Goal: Task Accomplishment & Management: Use online tool/utility

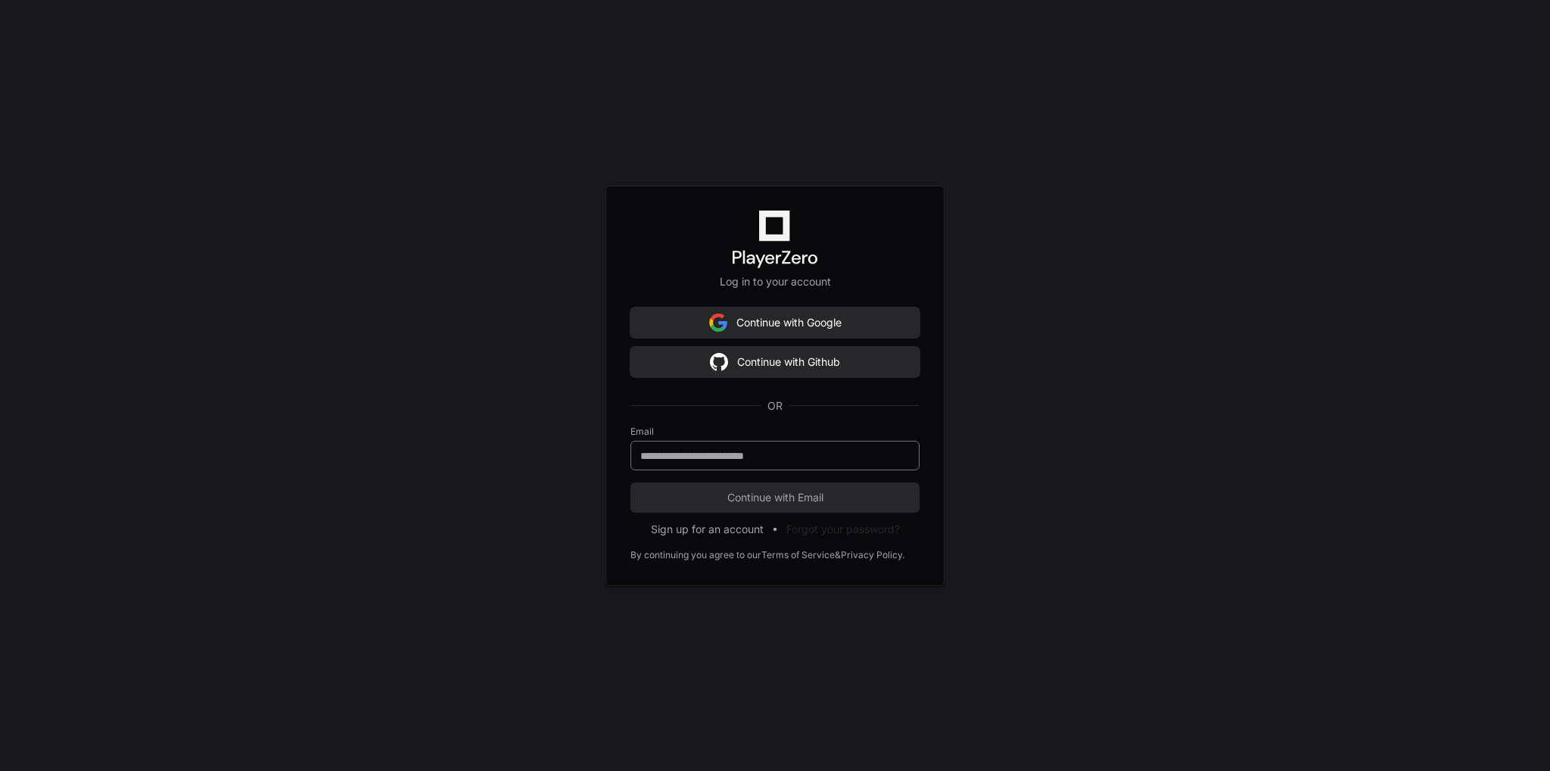
click at [790, 459] on input "email" at bounding box center [775, 455] width 270 height 15
type input "**********"
drag, startPoint x: 823, startPoint y: 499, endPoint x: 890, endPoint y: 382, distance: 134.7
click at [823, 498] on span "Continue with Email" at bounding box center [775, 497] width 289 height 15
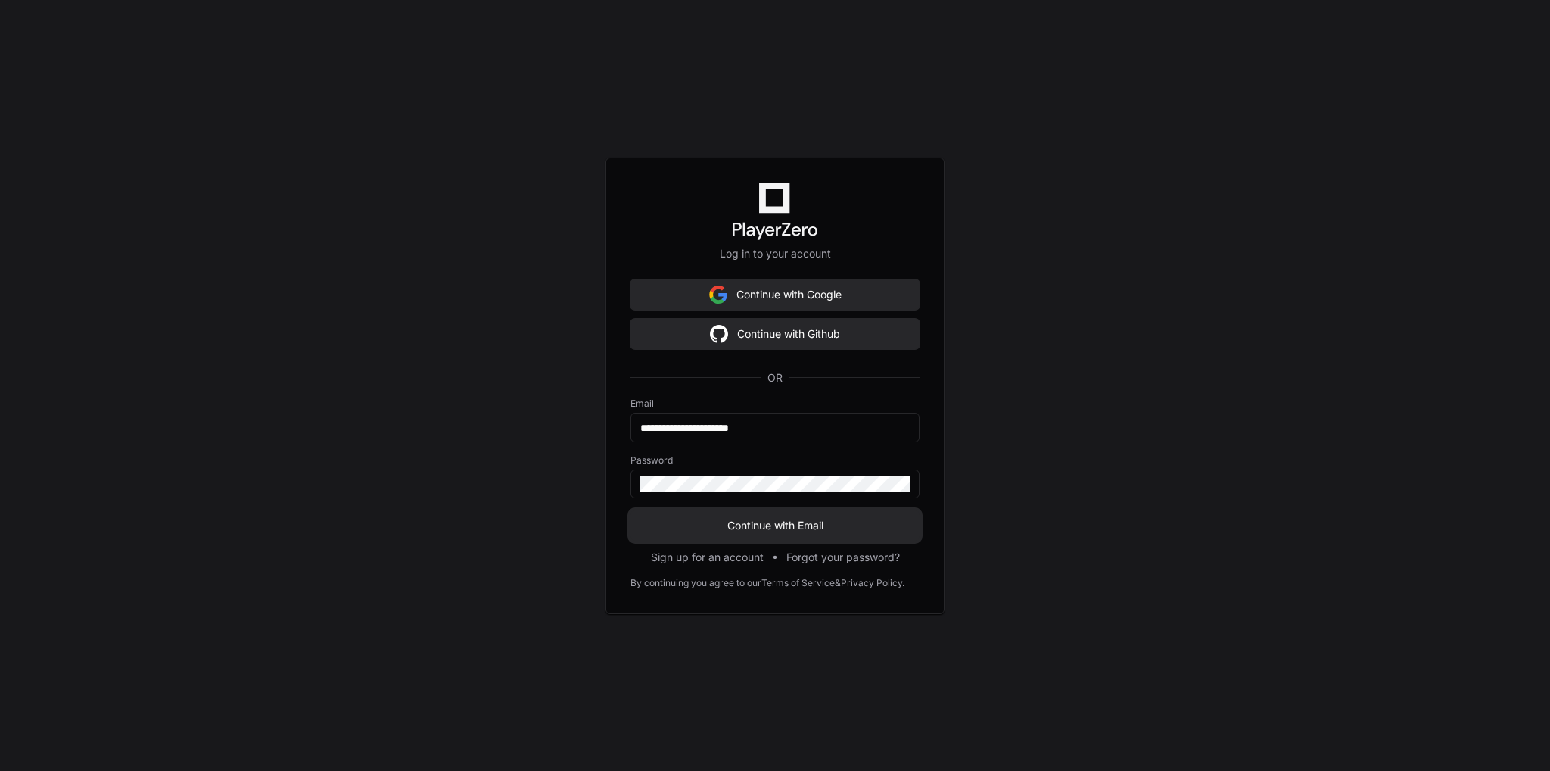
click at [784, 531] on span "Continue with Email" at bounding box center [775, 525] width 289 height 15
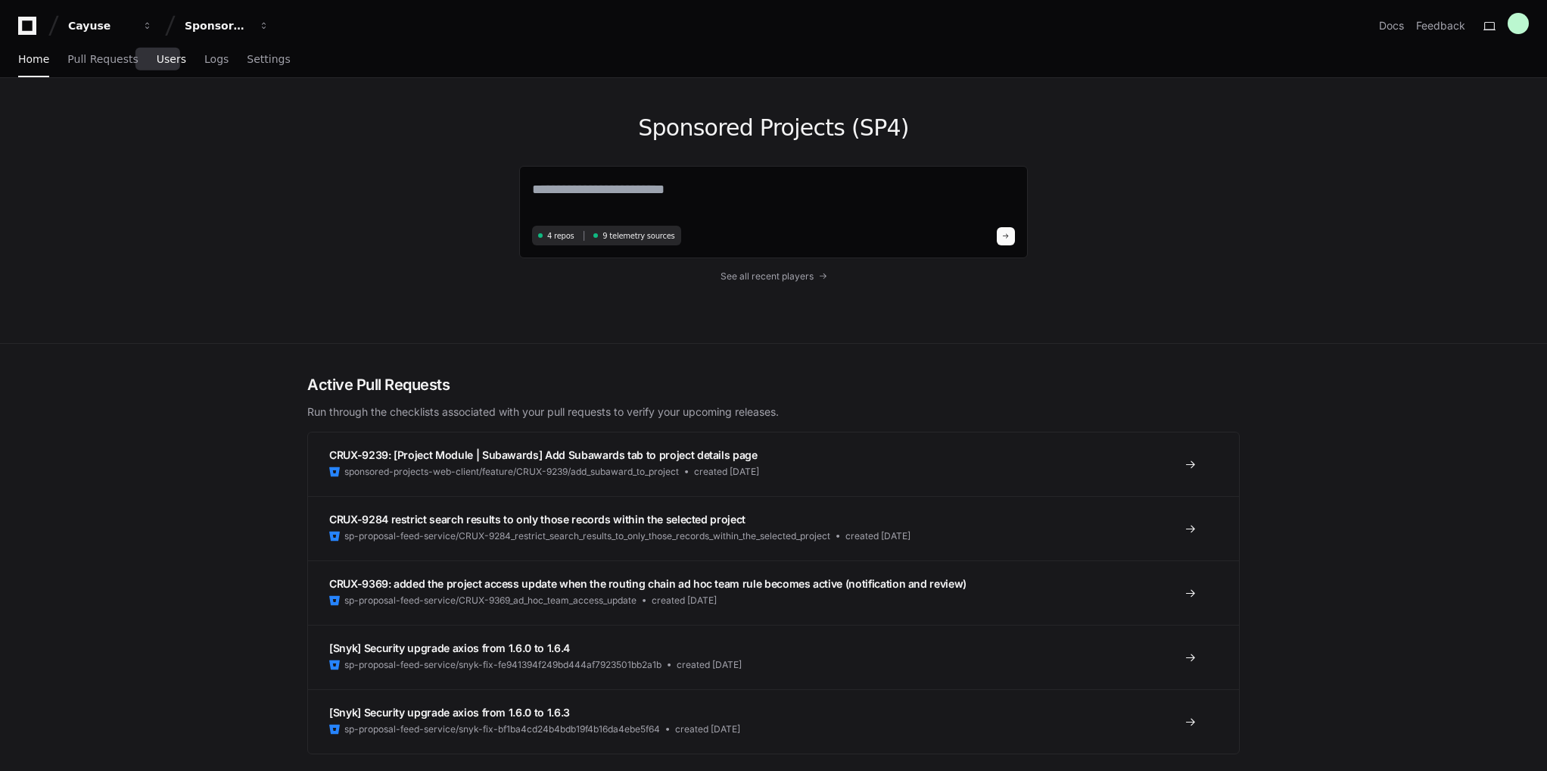
click at [164, 57] on span "Users" at bounding box center [172, 59] width 30 height 9
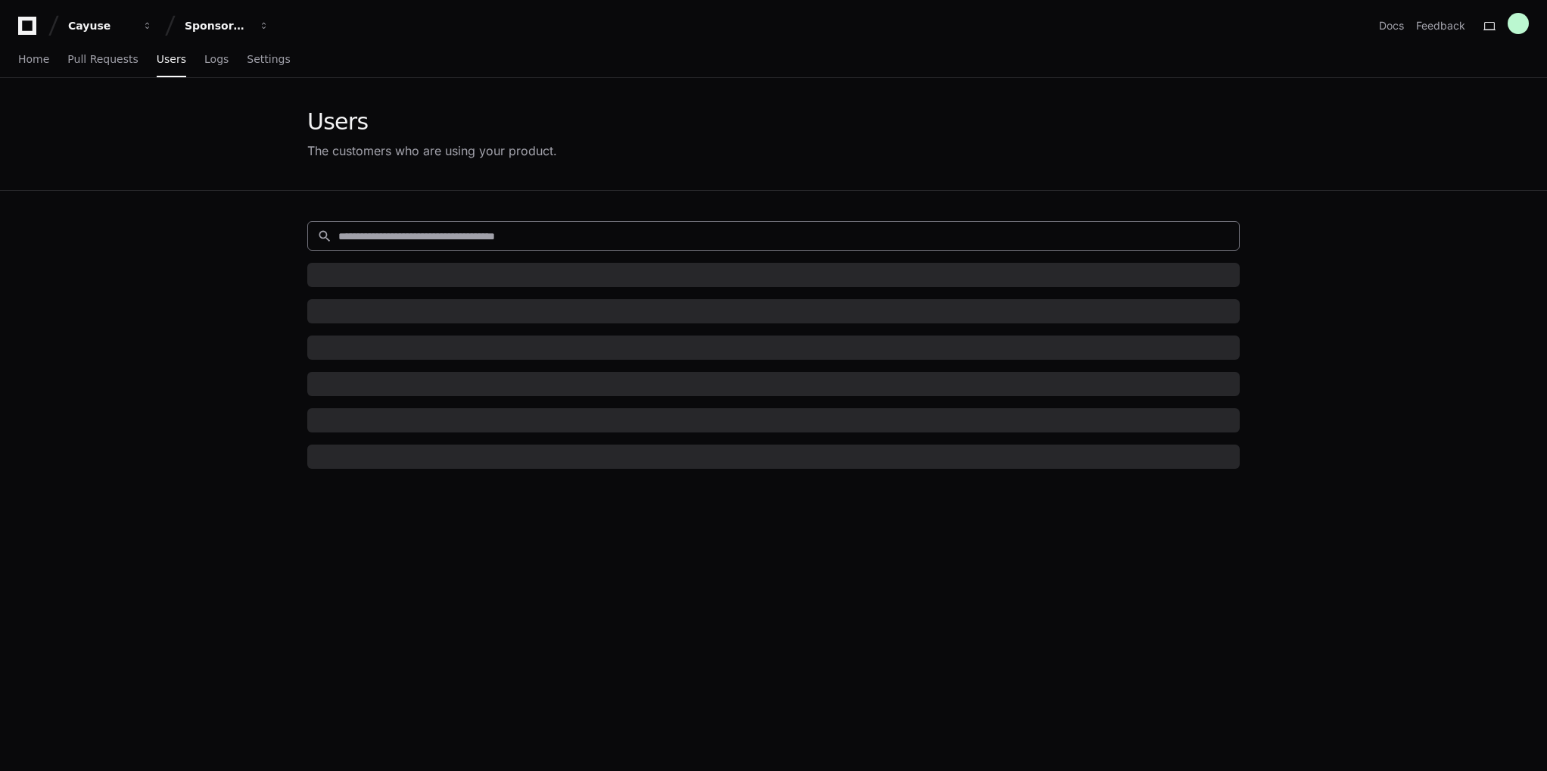
click at [536, 234] on input at bounding box center [784, 236] width 892 height 15
paste input "********"
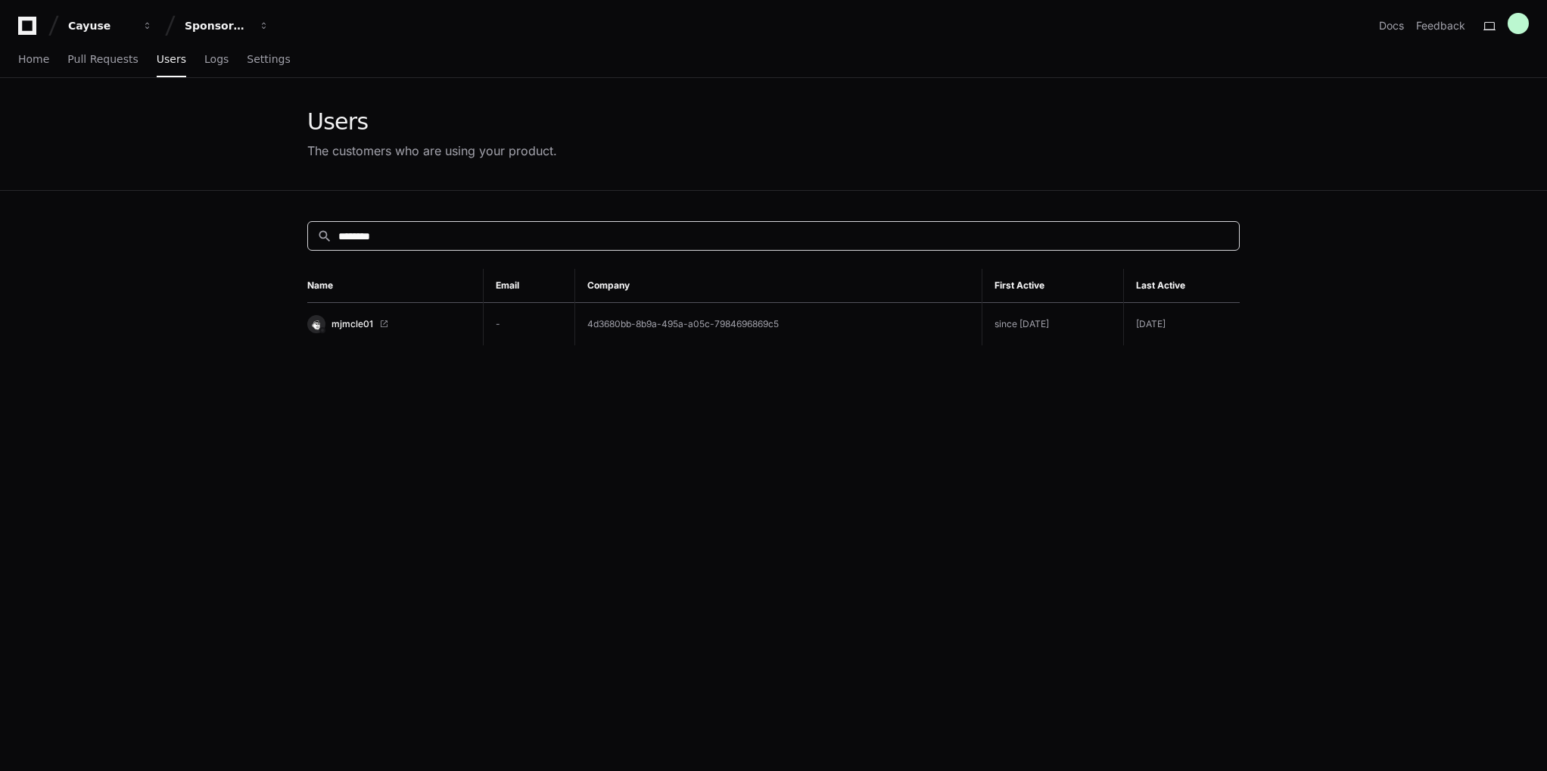
type input "********"
click at [351, 322] on span "mjmcle01" at bounding box center [353, 324] width 42 height 12
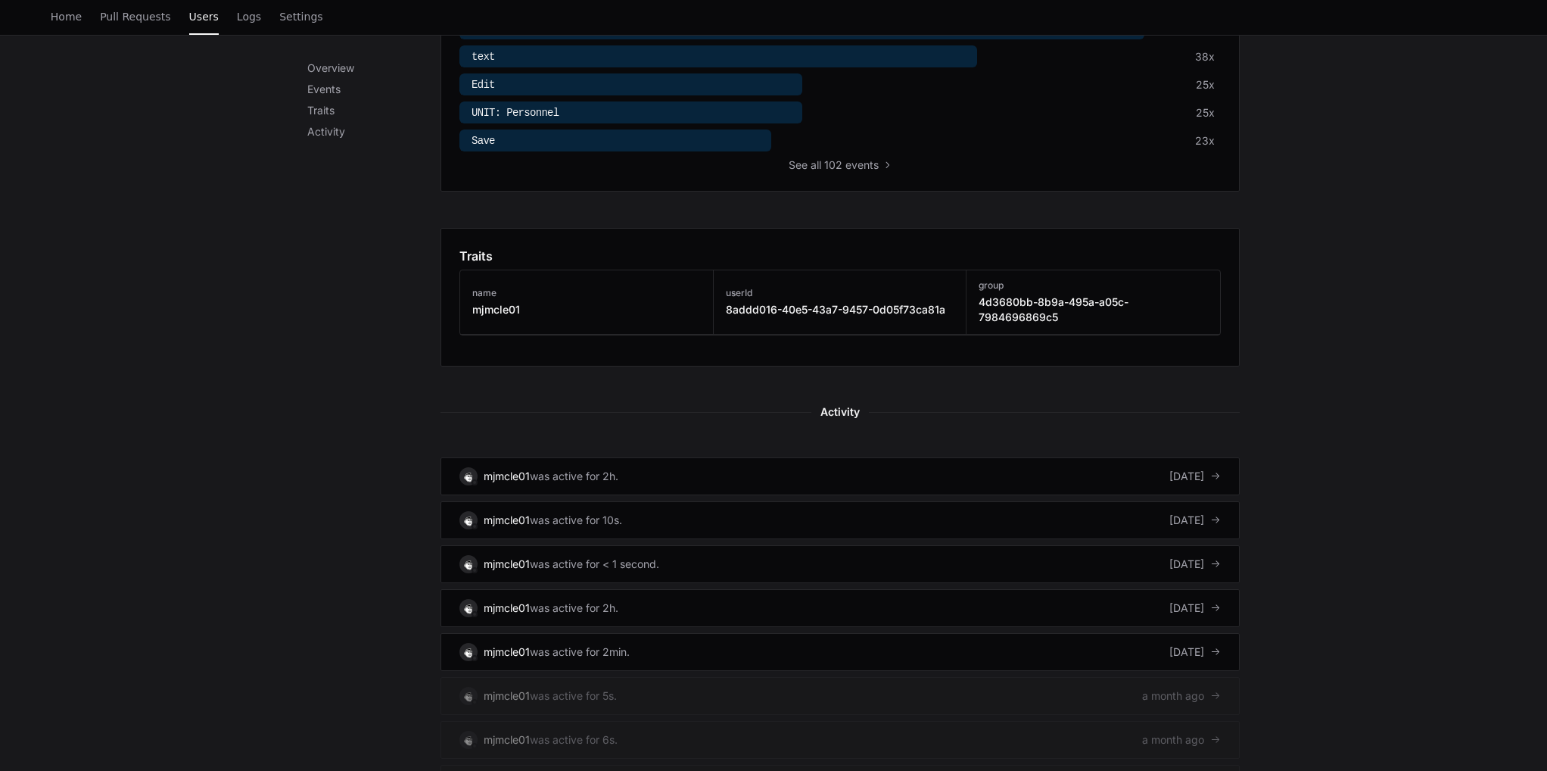
scroll to position [681, 0]
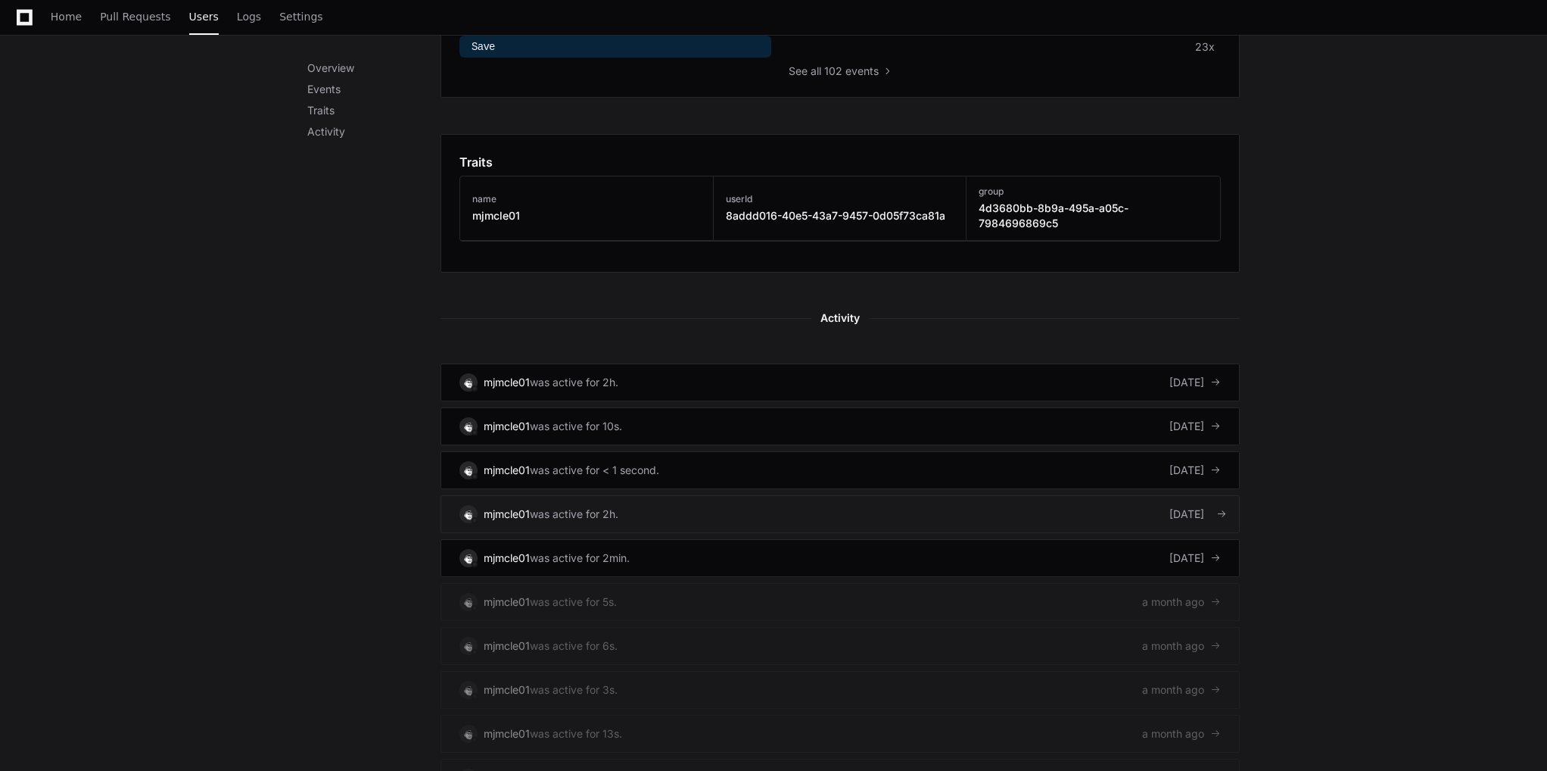
click at [503, 506] on div "mjmcle01" at bounding box center [507, 513] width 46 height 15
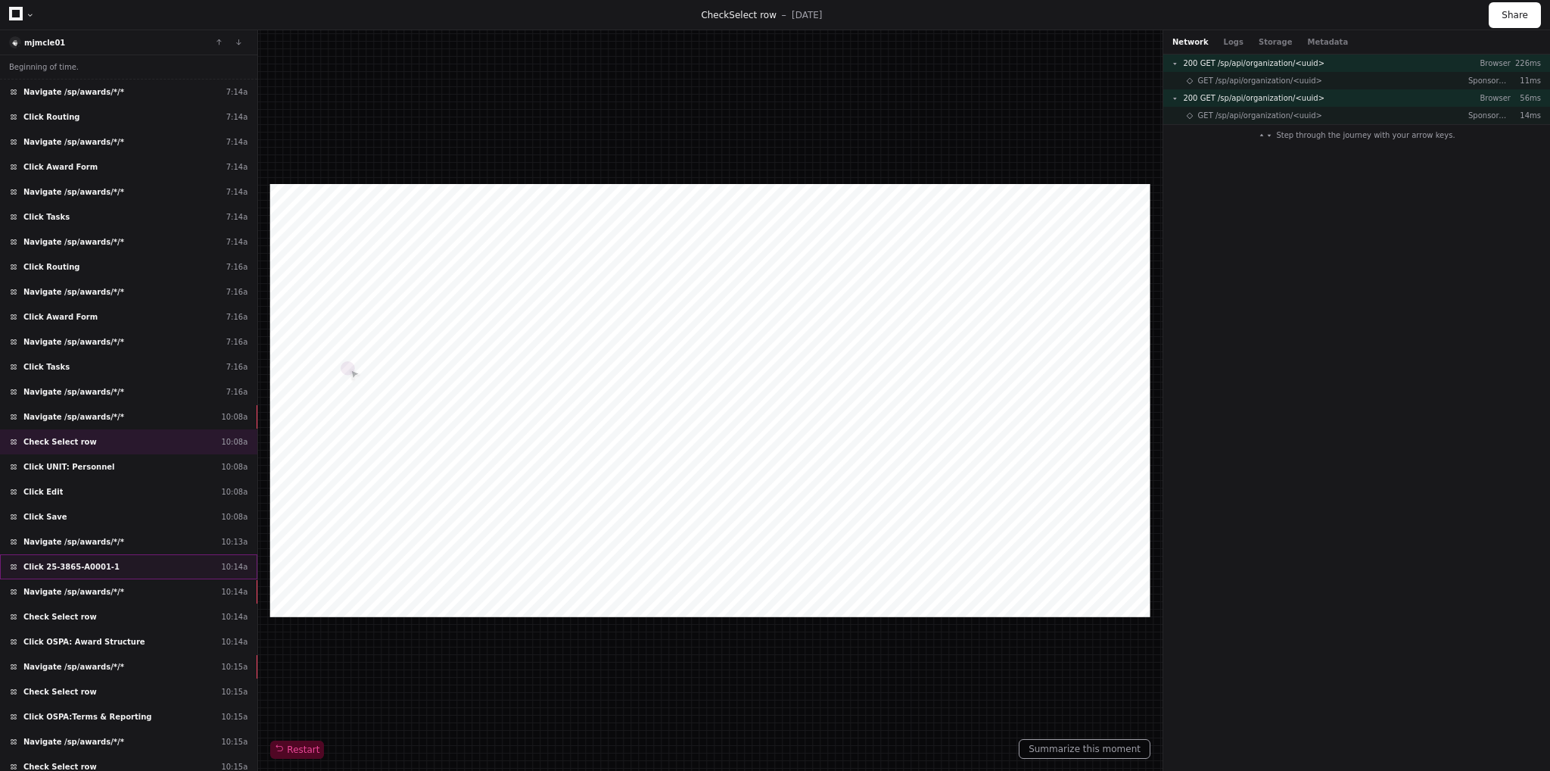
click at [82, 561] on span "Click 25-3865-A0001-1" at bounding box center [71, 566] width 96 height 11
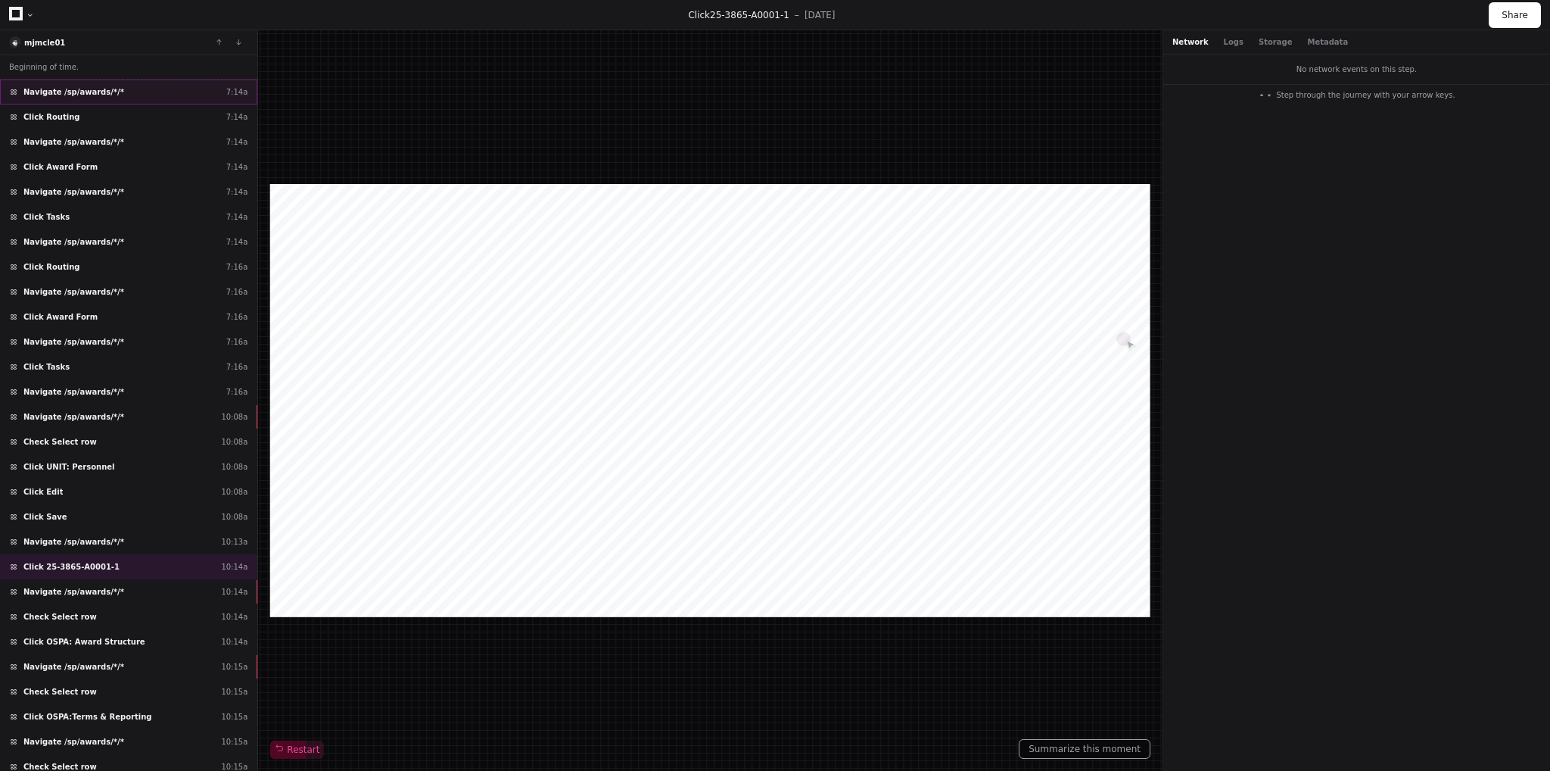
click at [77, 83] on div "Navigate /sp/awards/*/* 7:14a" at bounding box center [128, 91] width 257 height 25
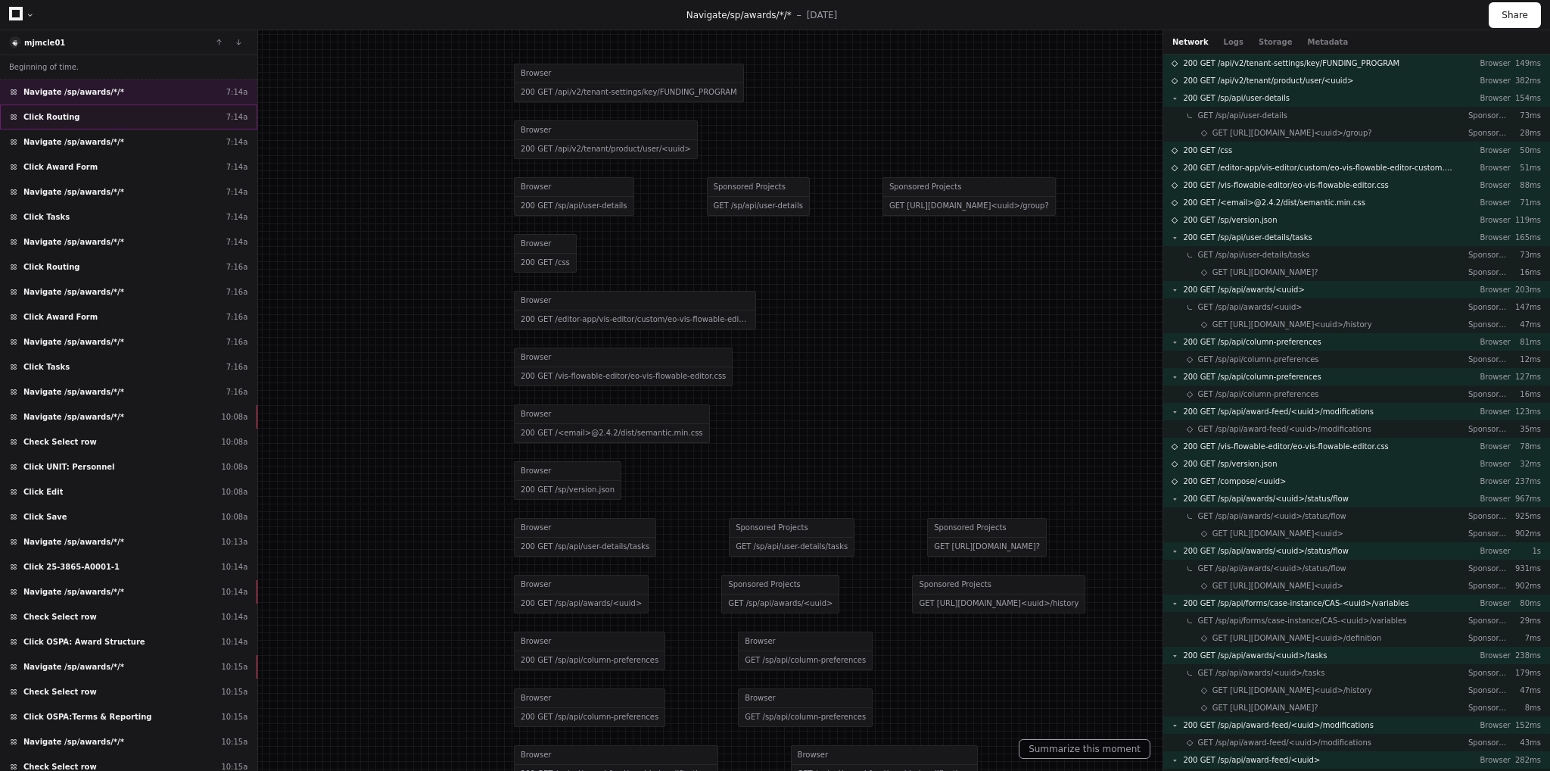
click at [58, 120] on span "Click Routing" at bounding box center [51, 116] width 56 height 11
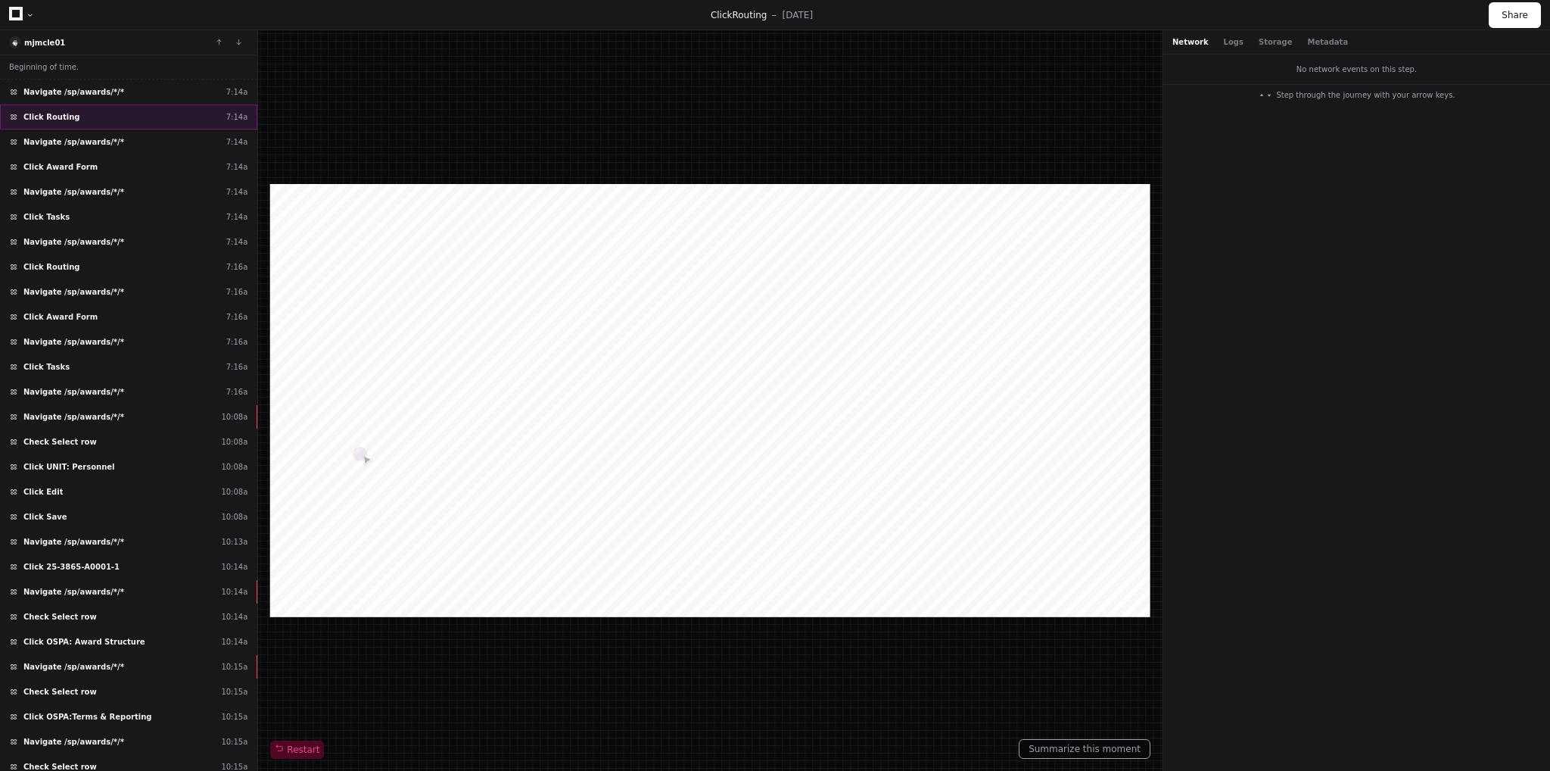
click at [58, 116] on span "Click Routing" at bounding box center [51, 116] width 56 height 11
click at [58, 111] on span "Click Routing" at bounding box center [51, 116] width 56 height 11
click at [57, 127] on div "Click Routing 7:14a" at bounding box center [128, 116] width 257 height 25
click at [53, 139] on span "Navigate /sp/awards/*/*" at bounding box center [73, 141] width 101 height 11
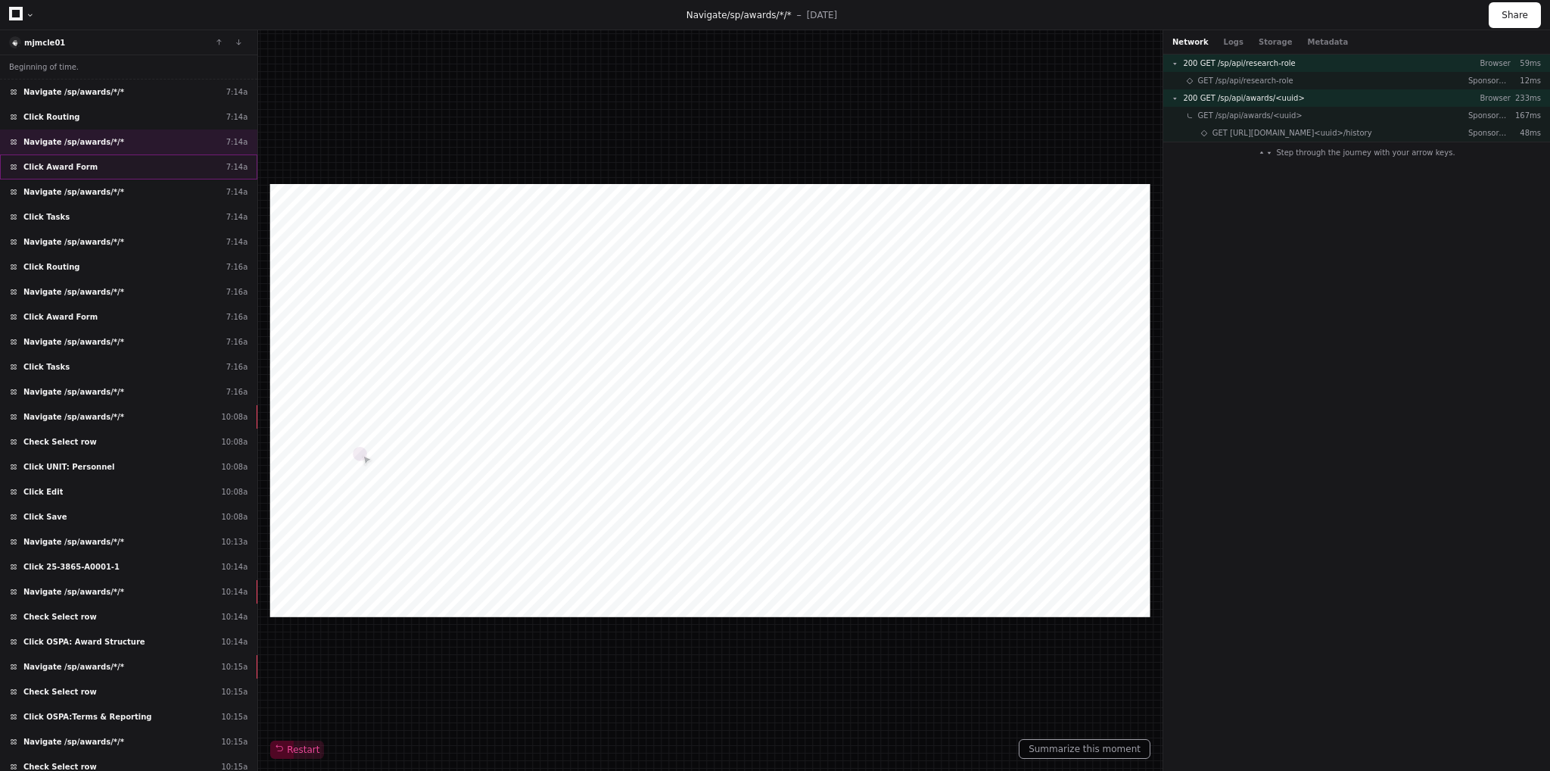
click at [48, 163] on span "Click Award Form" at bounding box center [60, 166] width 74 height 11
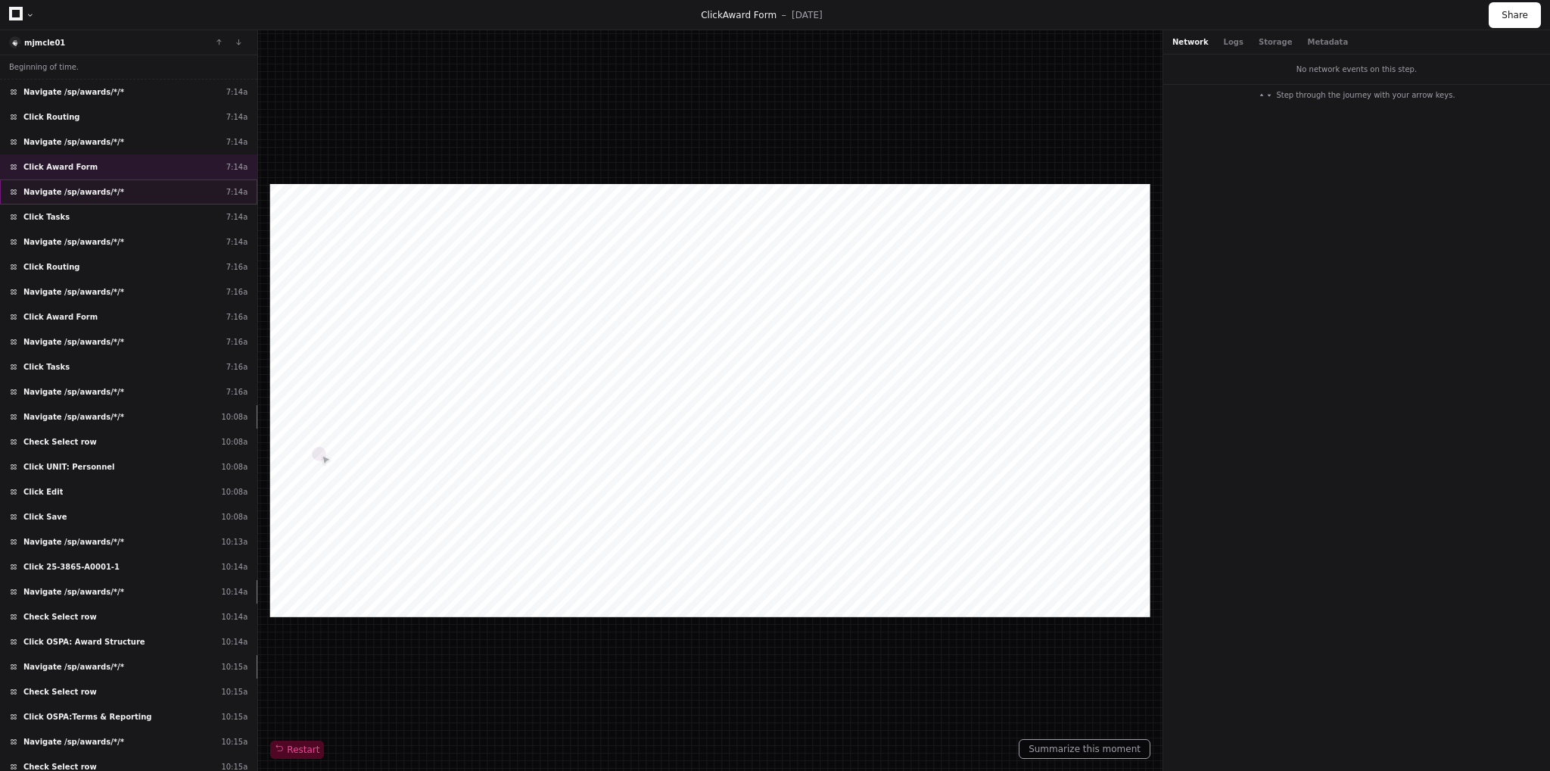
click at [48, 193] on span "Navigate /sp/awards/*/*" at bounding box center [73, 191] width 101 height 11
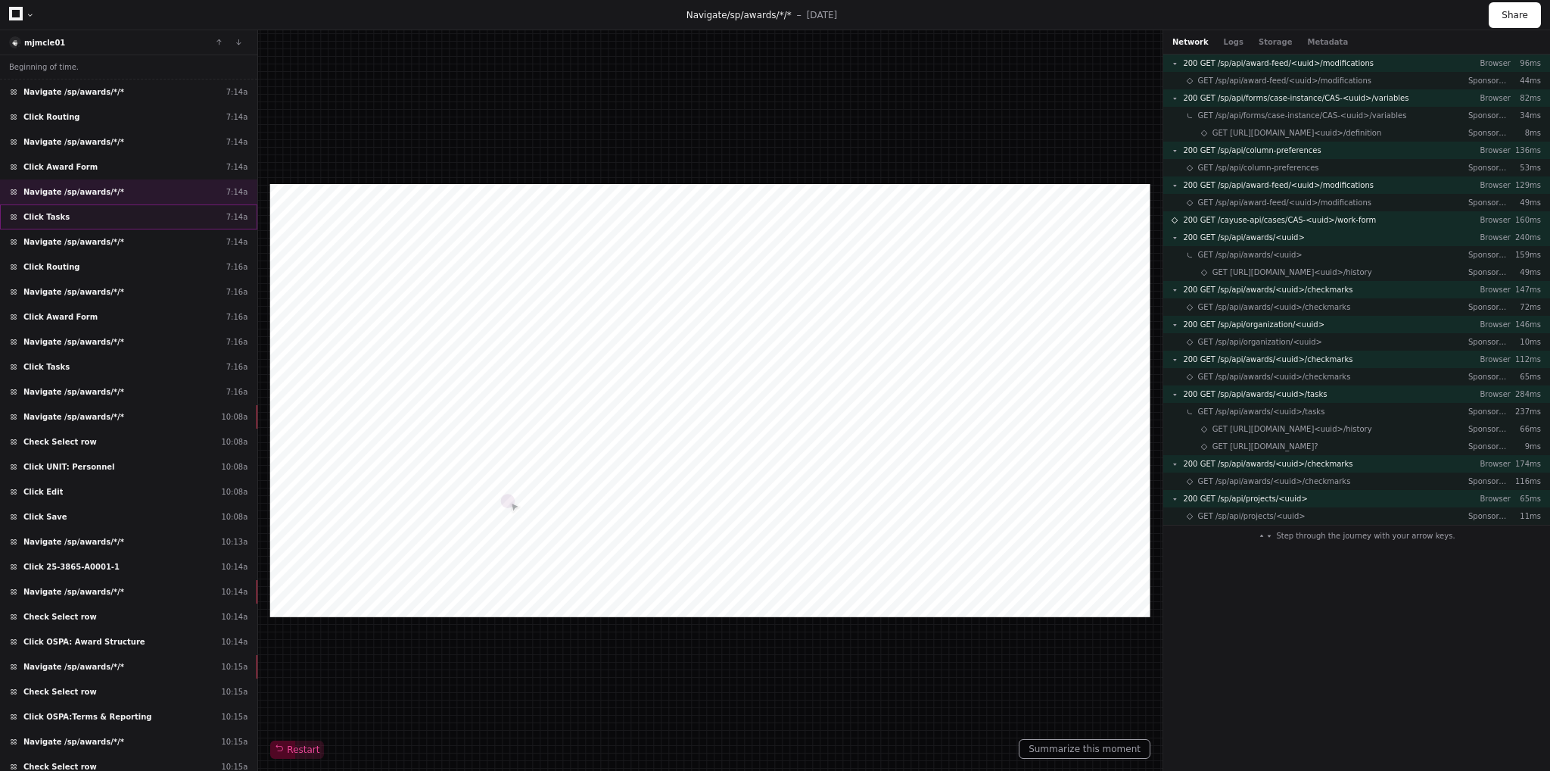
click at [45, 216] on span "Click Tasks" at bounding box center [46, 216] width 46 height 11
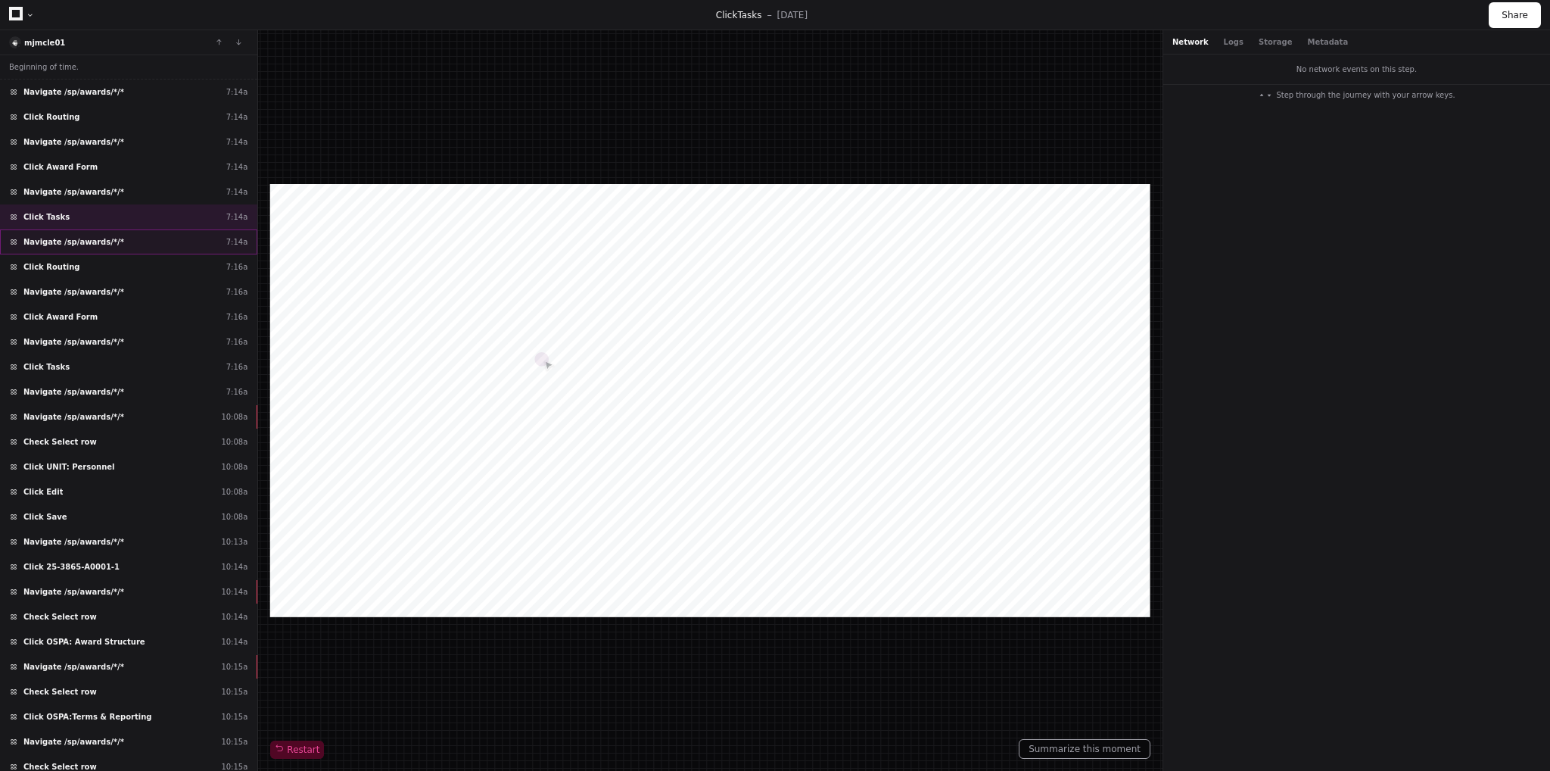
click at [45, 241] on span "Navigate /sp/awards/*/*" at bounding box center [73, 241] width 101 height 11
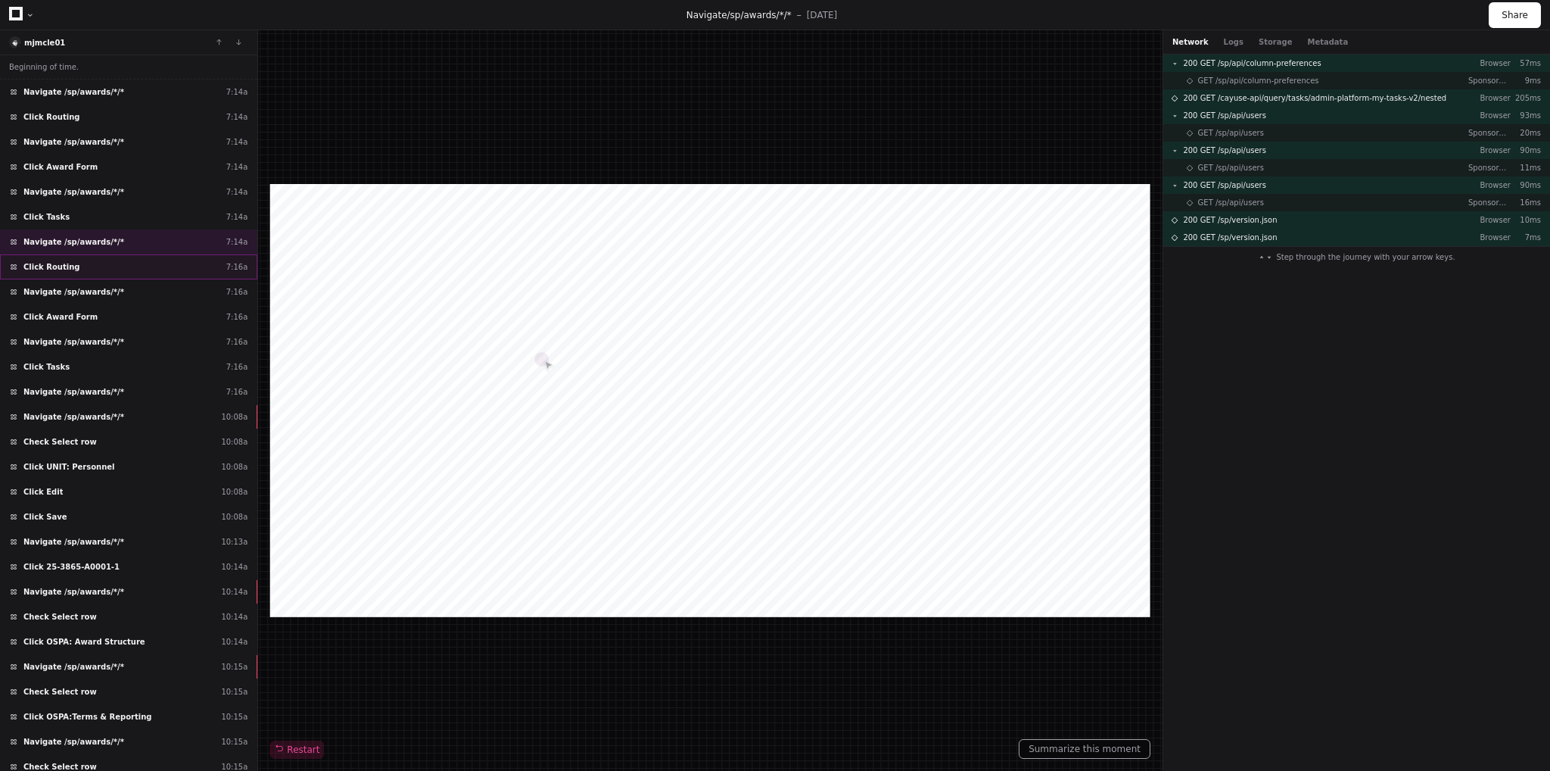
click at [42, 264] on span "Click Routing" at bounding box center [51, 266] width 56 height 11
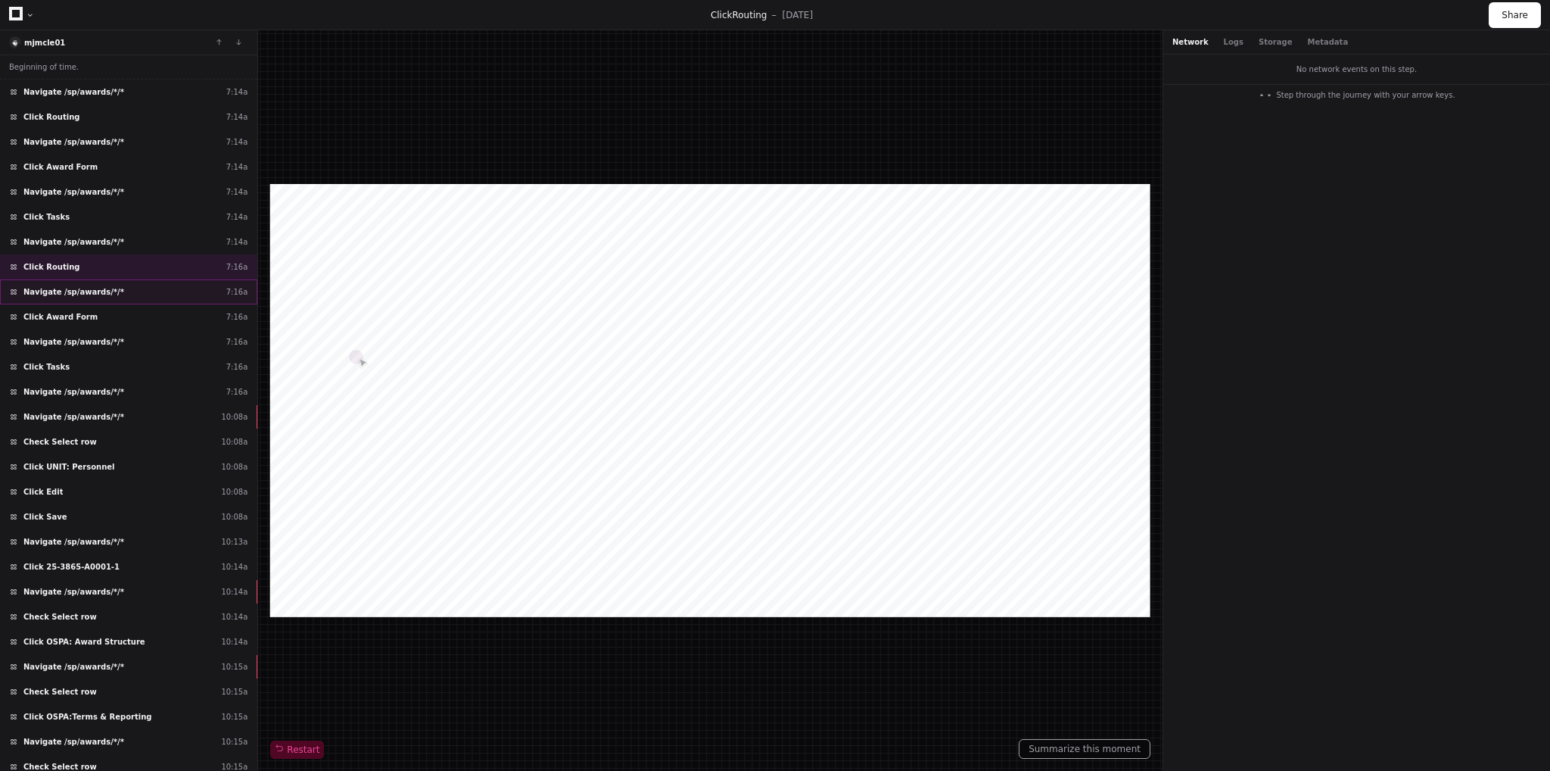
click at [50, 286] on span "Navigate /sp/awards/*/*" at bounding box center [73, 291] width 101 height 11
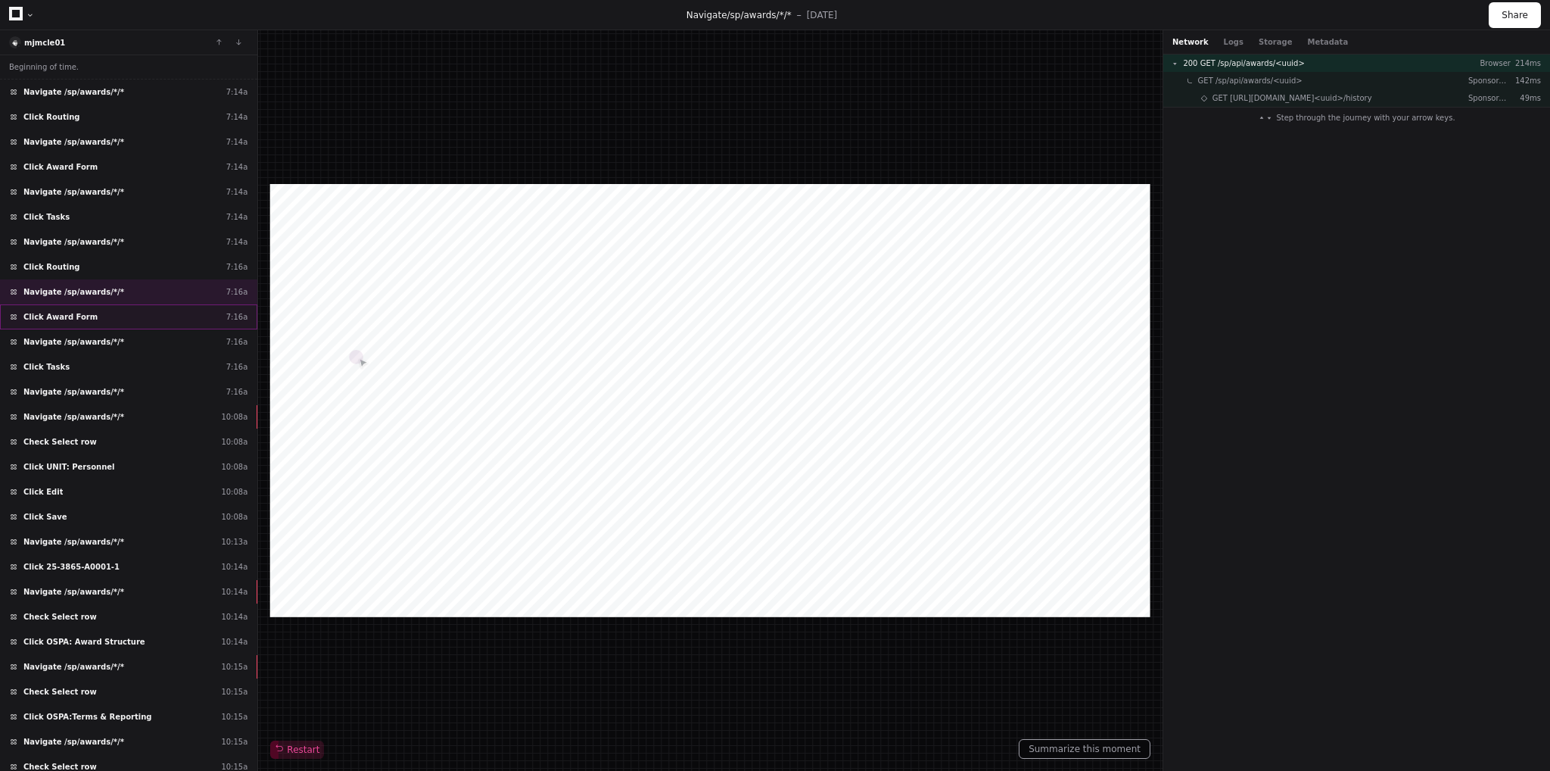
click at [47, 316] on span "Click Award Form" at bounding box center [60, 316] width 74 height 11
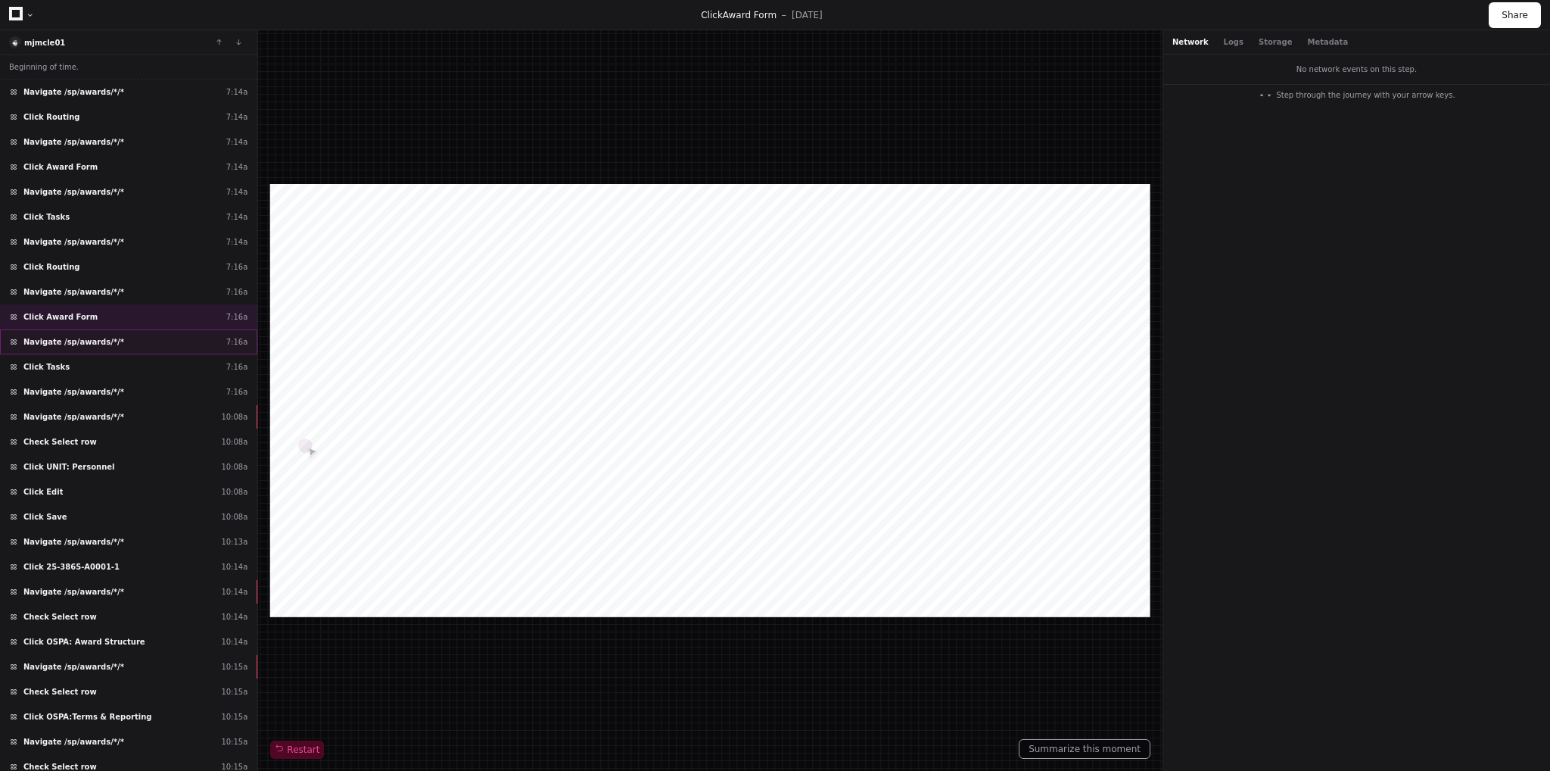
click at [45, 337] on span "Navigate /sp/awards/*/*" at bounding box center [73, 341] width 101 height 11
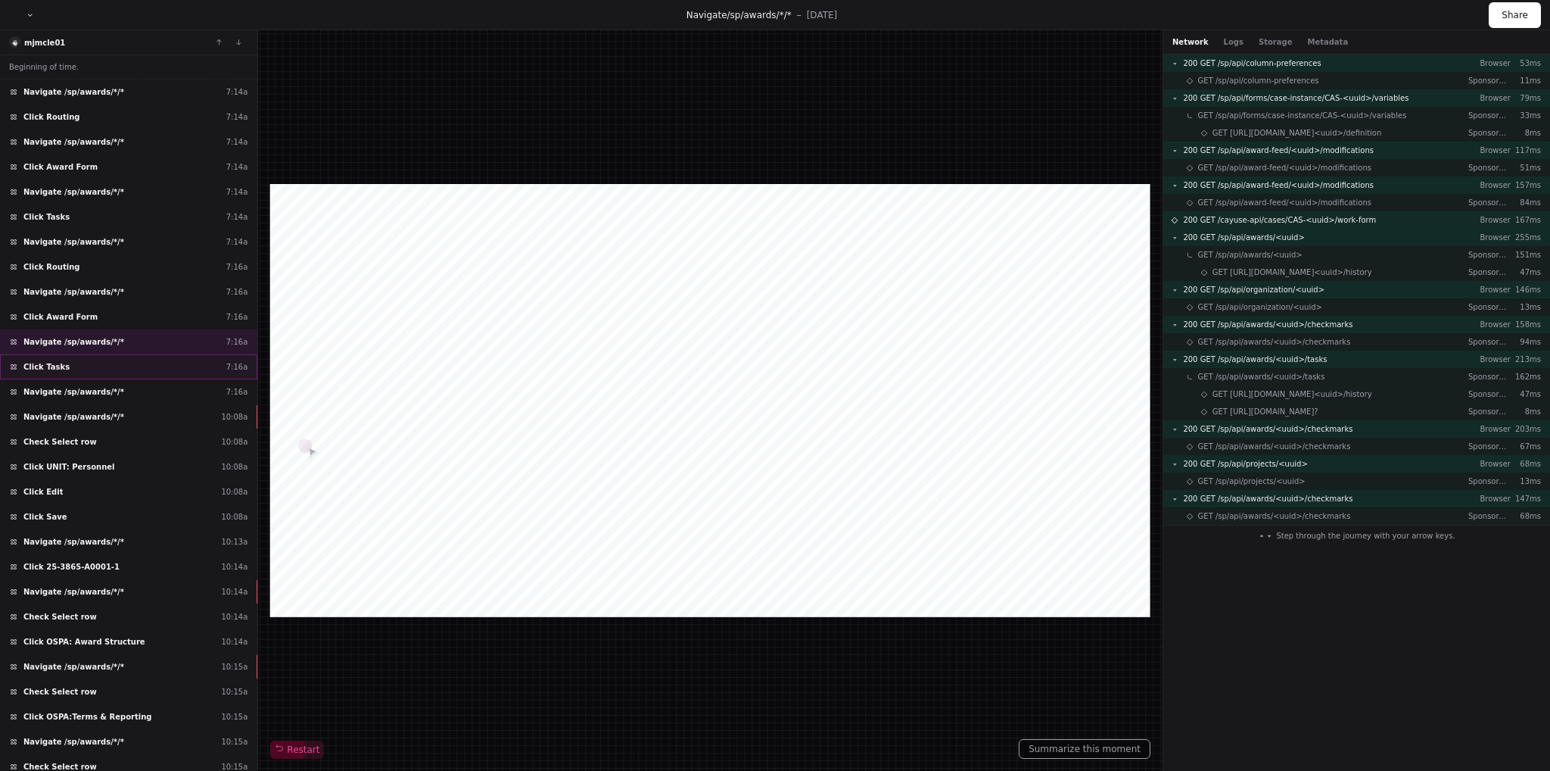
click at [42, 363] on span "Click Tasks" at bounding box center [46, 366] width 46 height 11
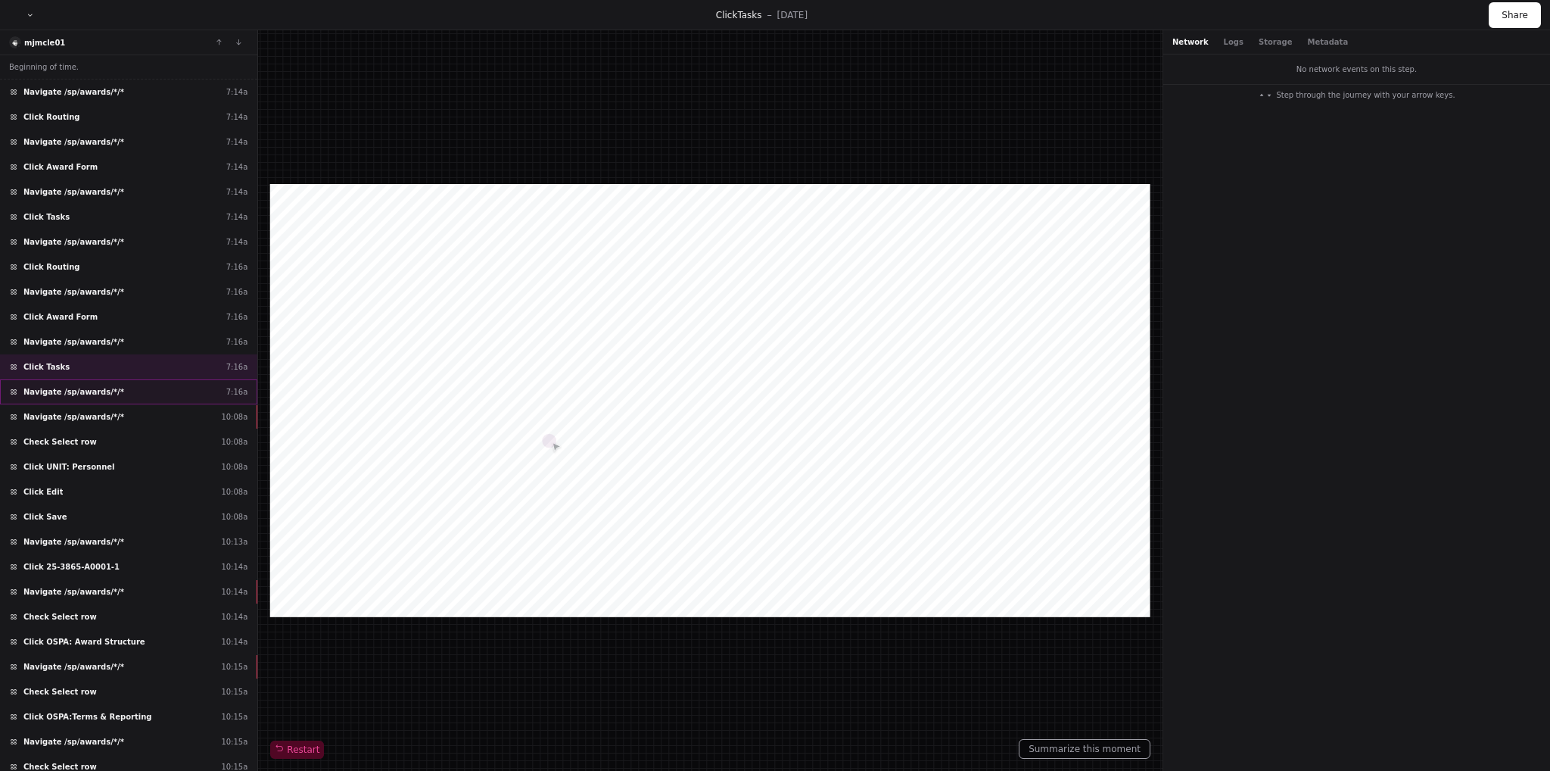
click at [44, 392] on span "Navigate /sp/awards/*/*" at bounding box center [73, 391] width 101 height 11
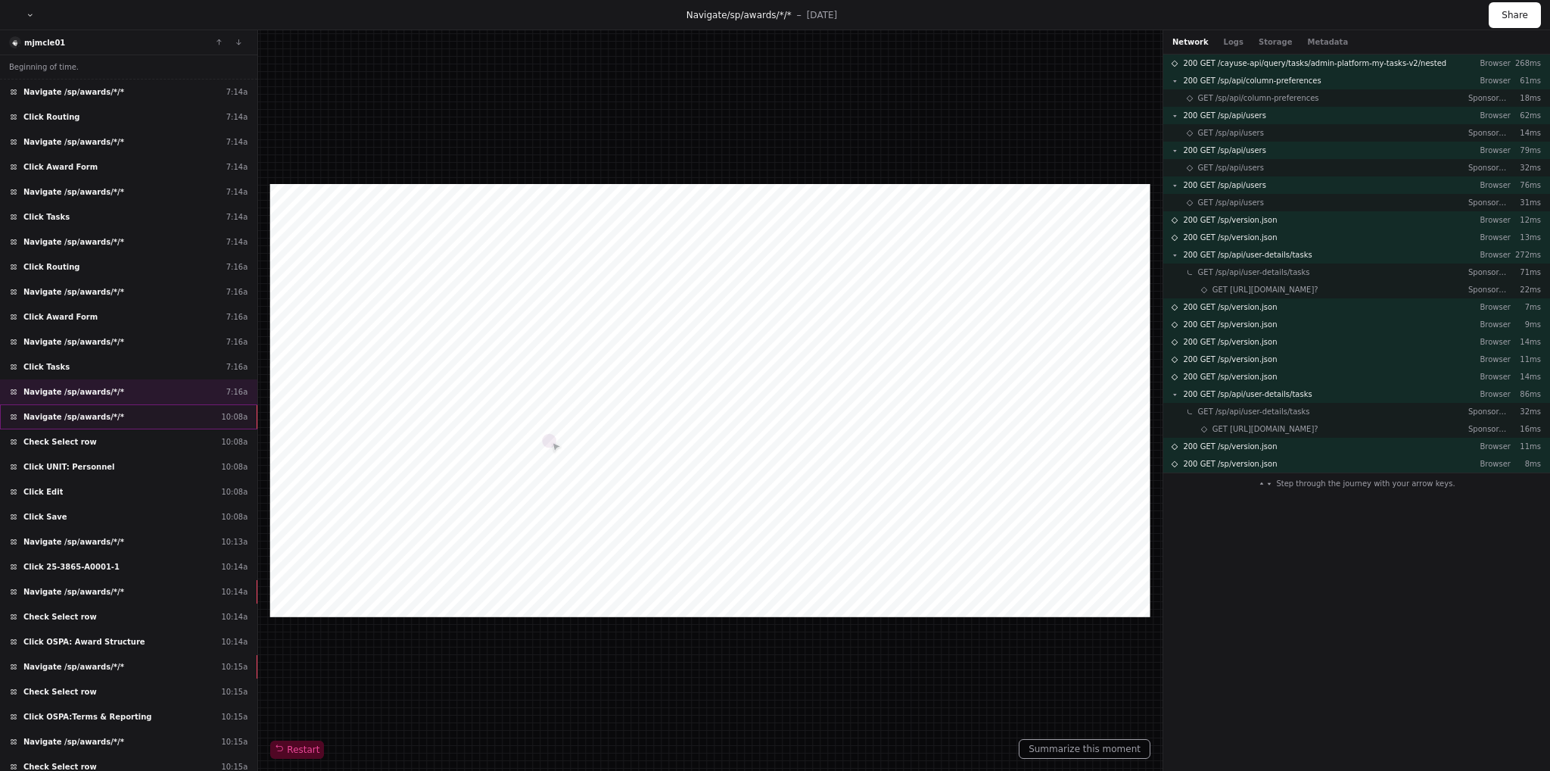
click at [43, 413] on span "Navigate /sp/awards/*/*" at bounding box center [73, 416] width 101 height 11
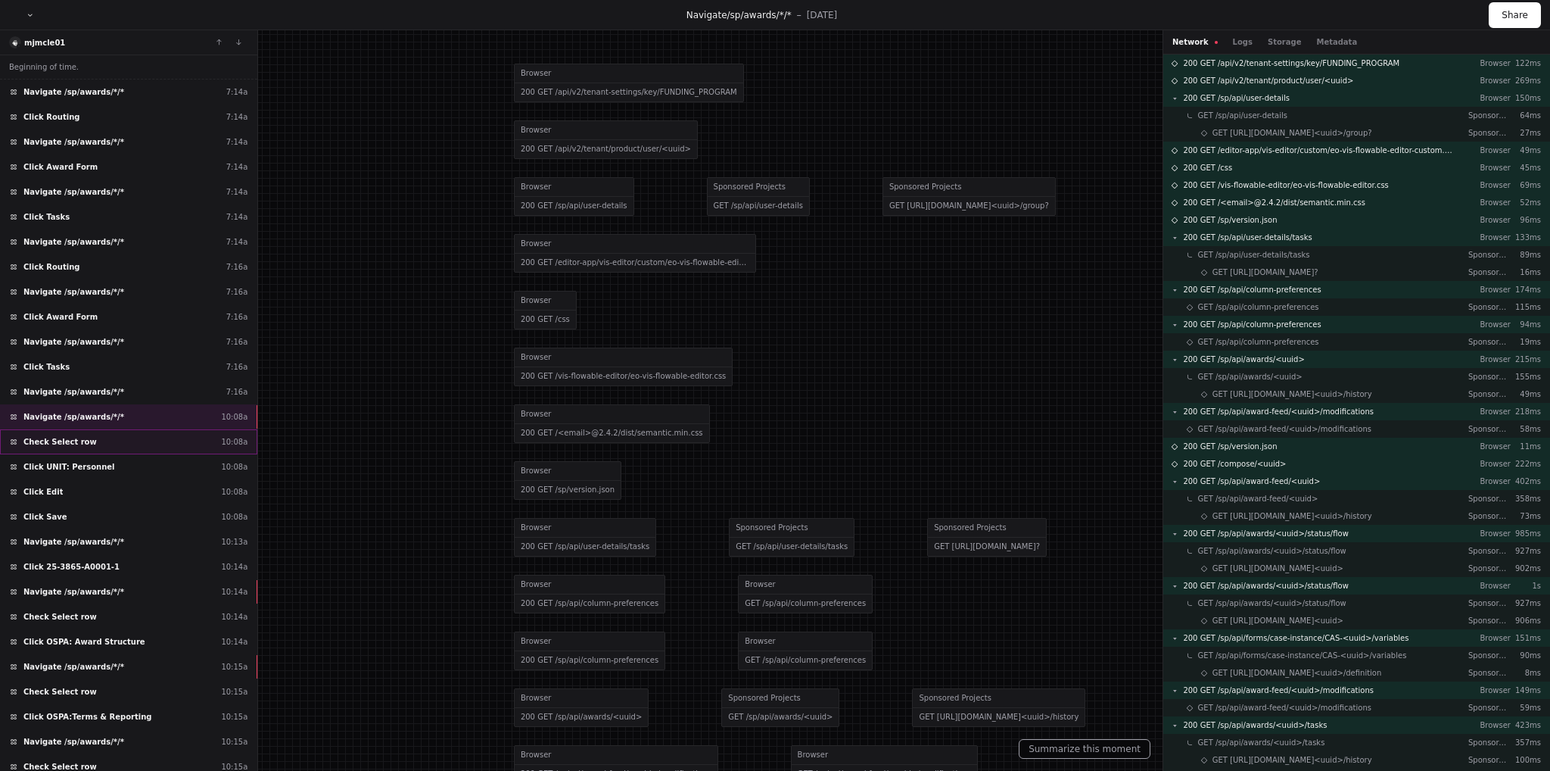
click at [42, 436] on span "Check Select row" at bounding box center [59, 441] width 73 height 11
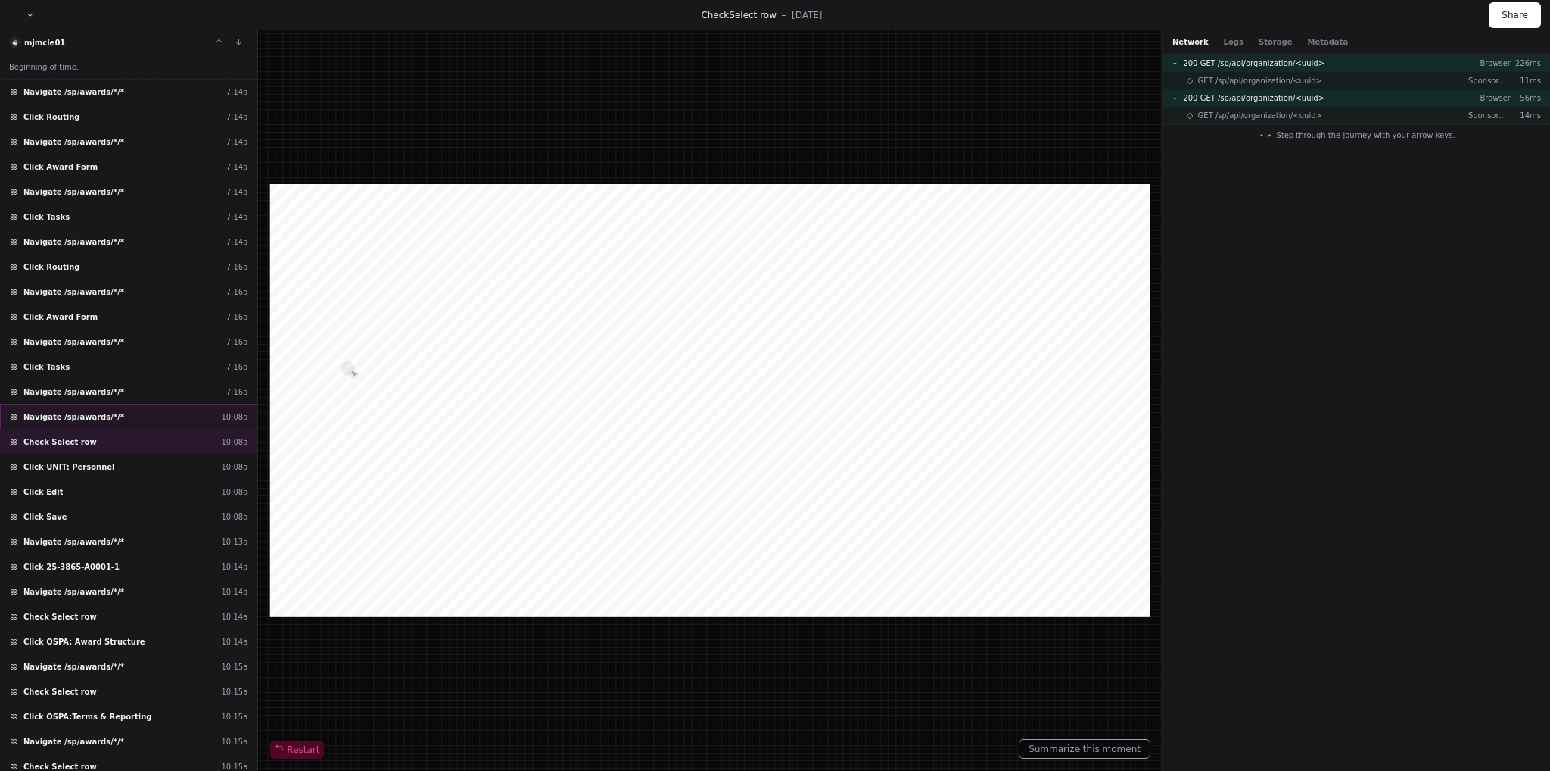
click at [79, 411] on span "Navigate /sp/awards/*/*" at bounding box center [73, 416] width 101 height 11
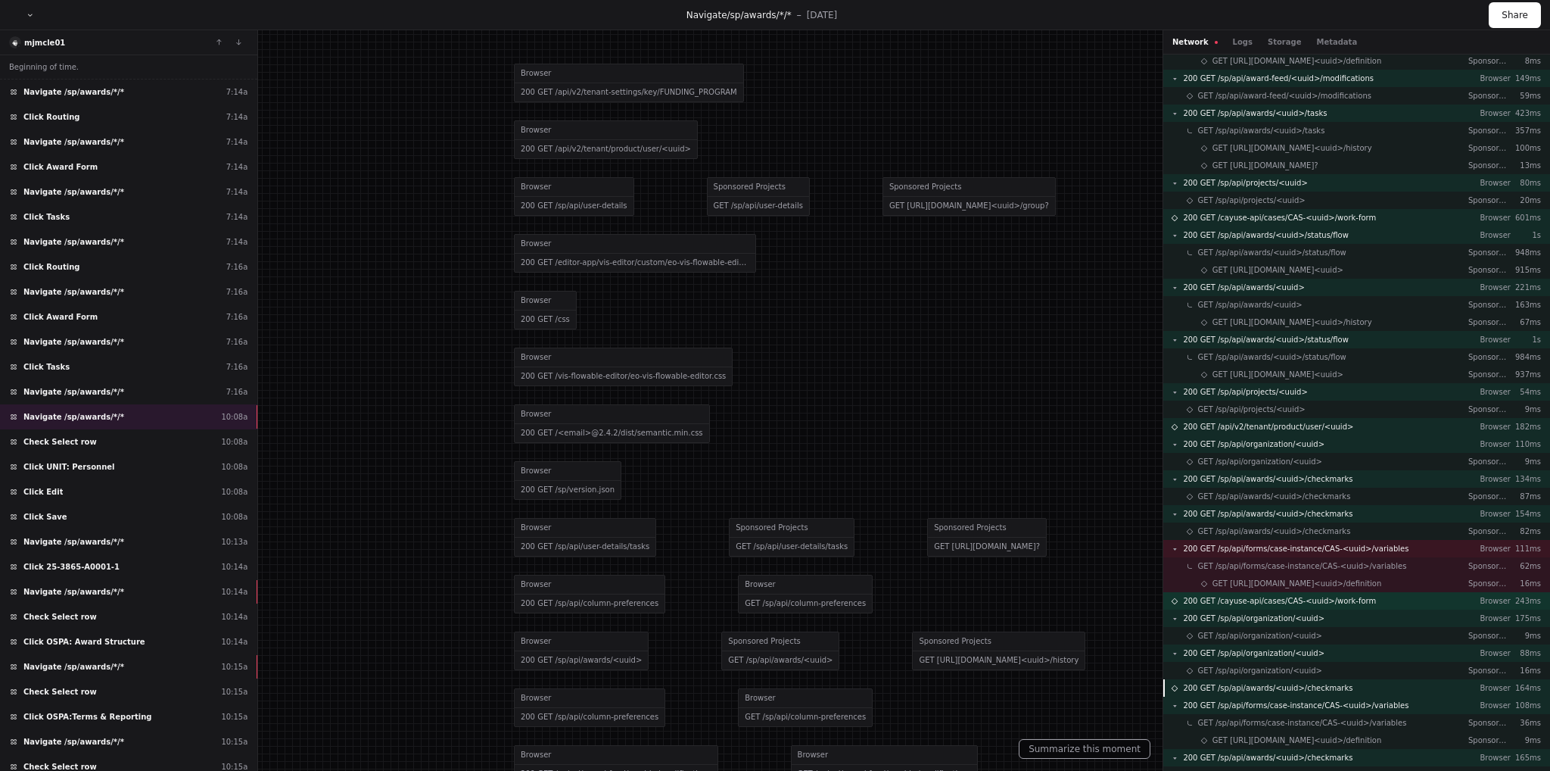
scroll to position [668, 0]
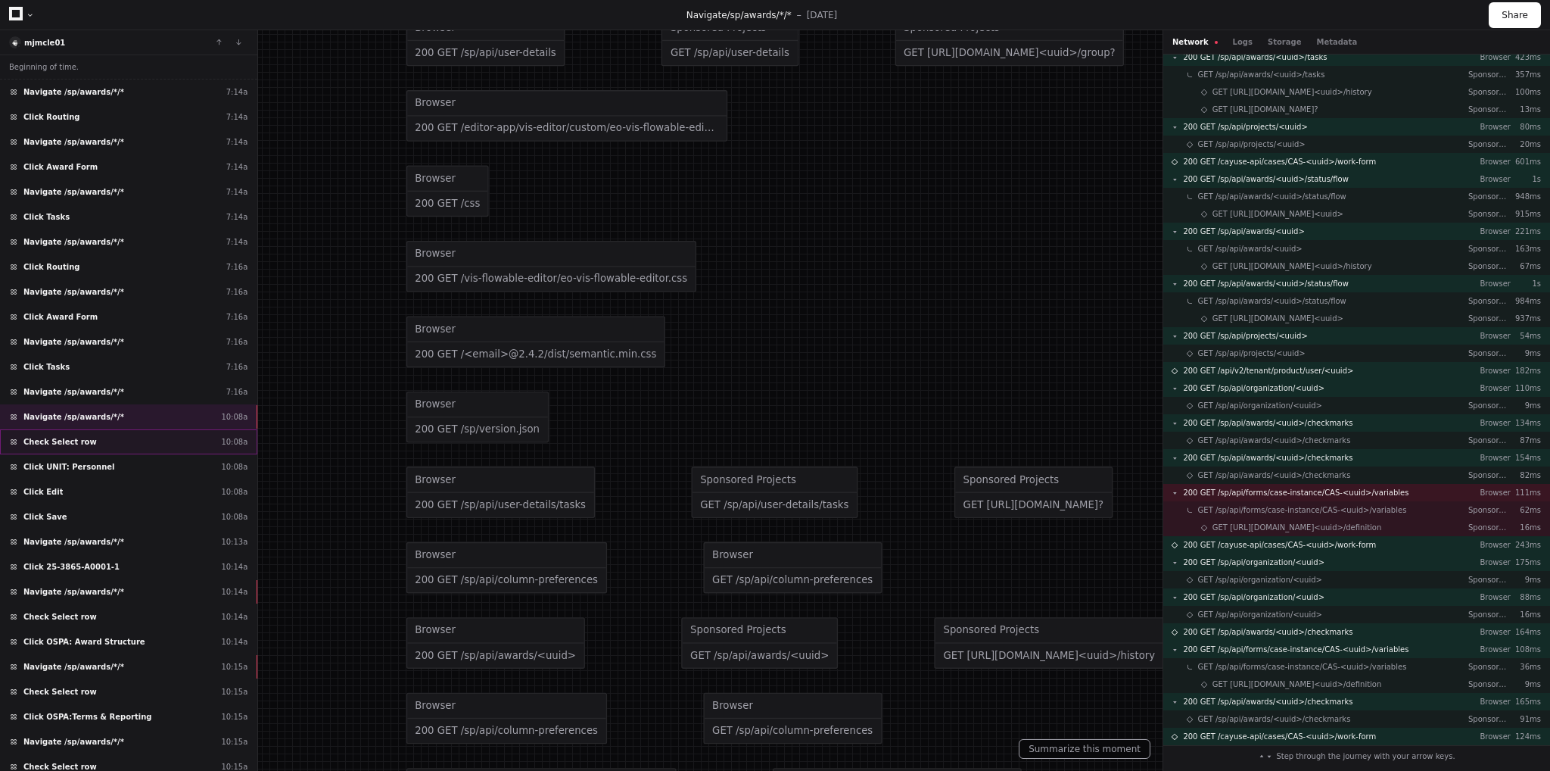
click at [67, 436] on span "Check Select row" at bounding box center [59, 441] width 73 height 11
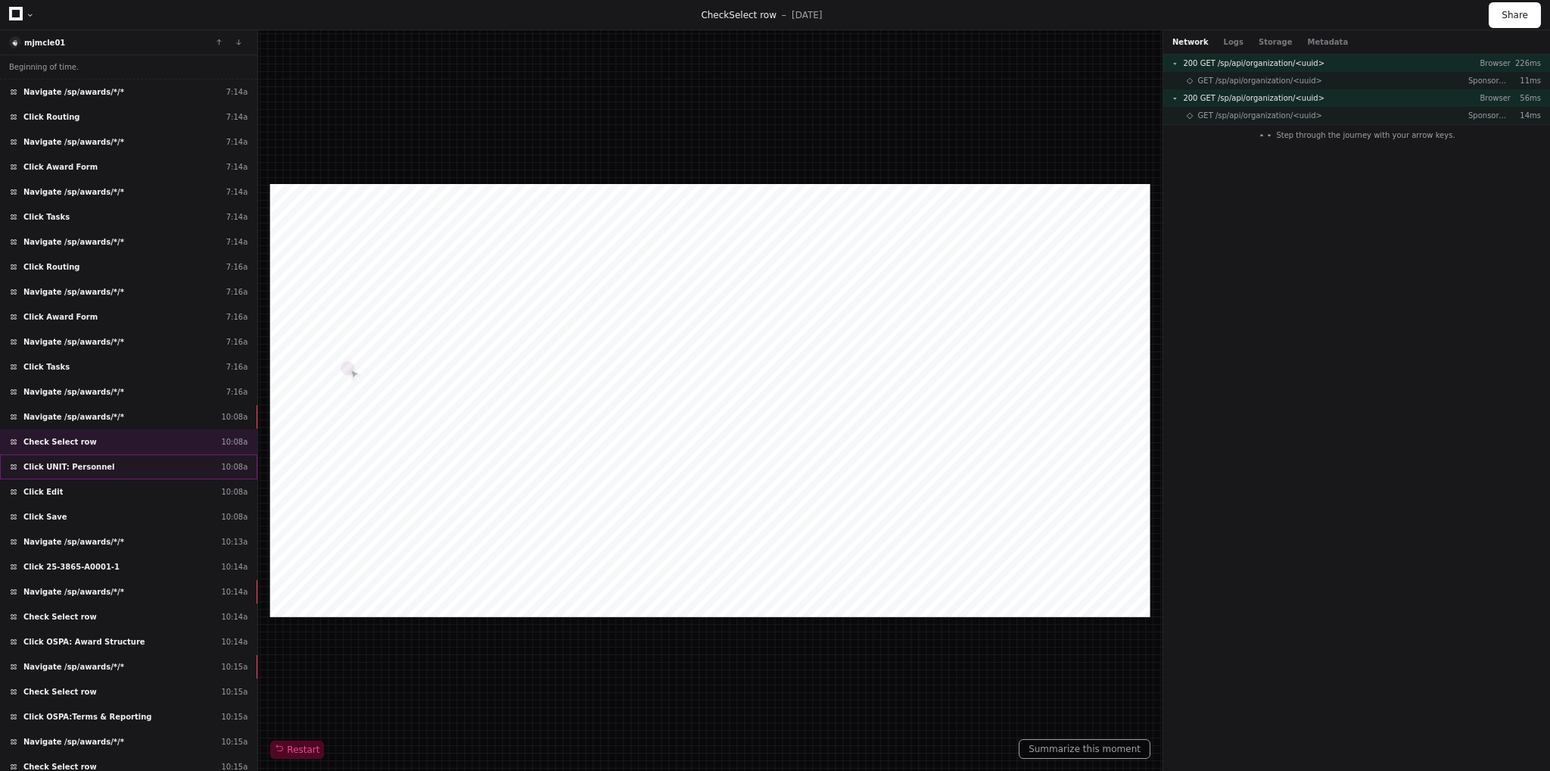
click at [86, 461] on span "Click UNIT: Personnel" at bounding box center [69, 466] width 92 height 11
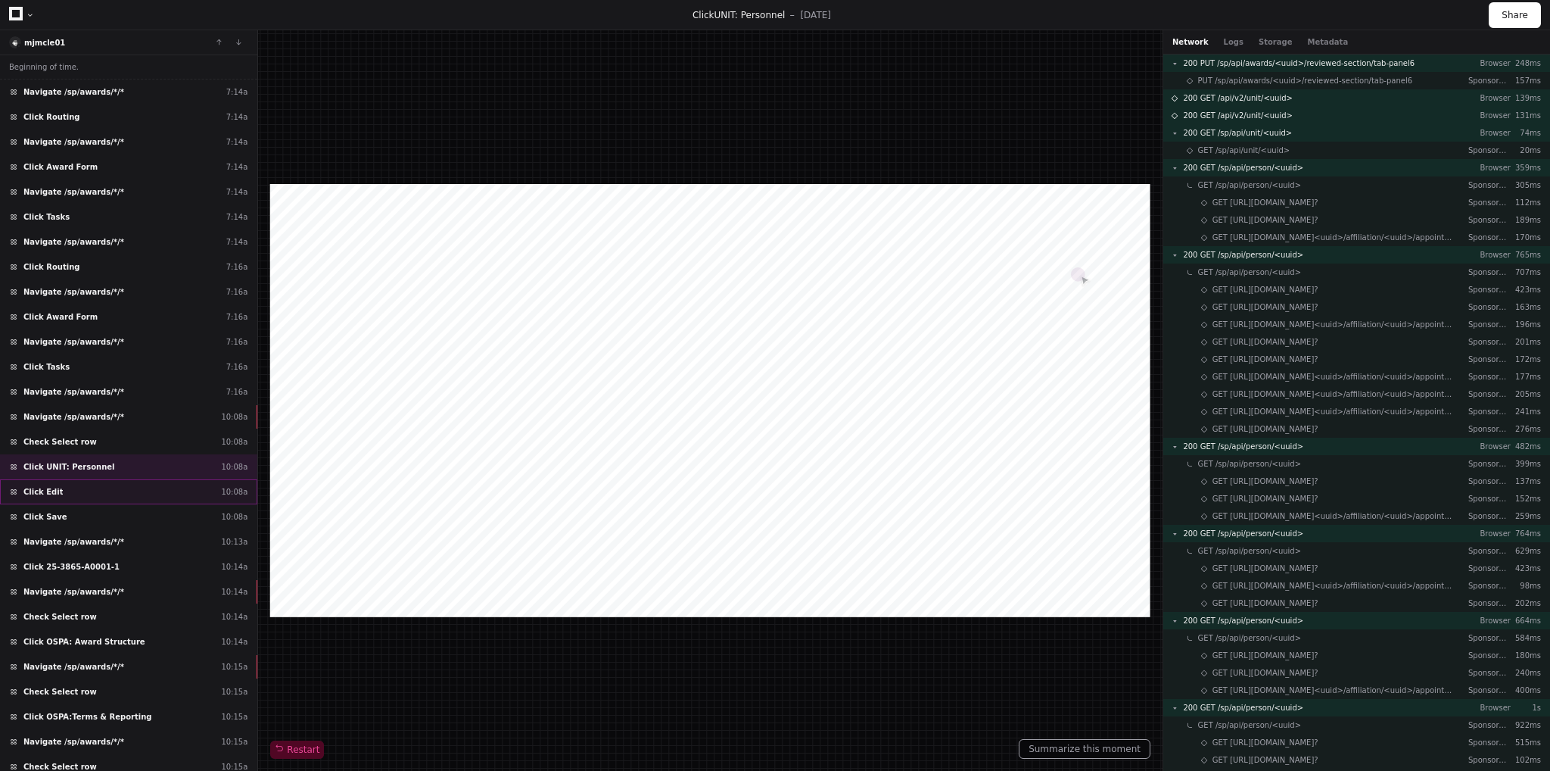
click at [75, 488] on div "Click Edit 10:08a" at bounding box center [128, 491] width 257 height 25
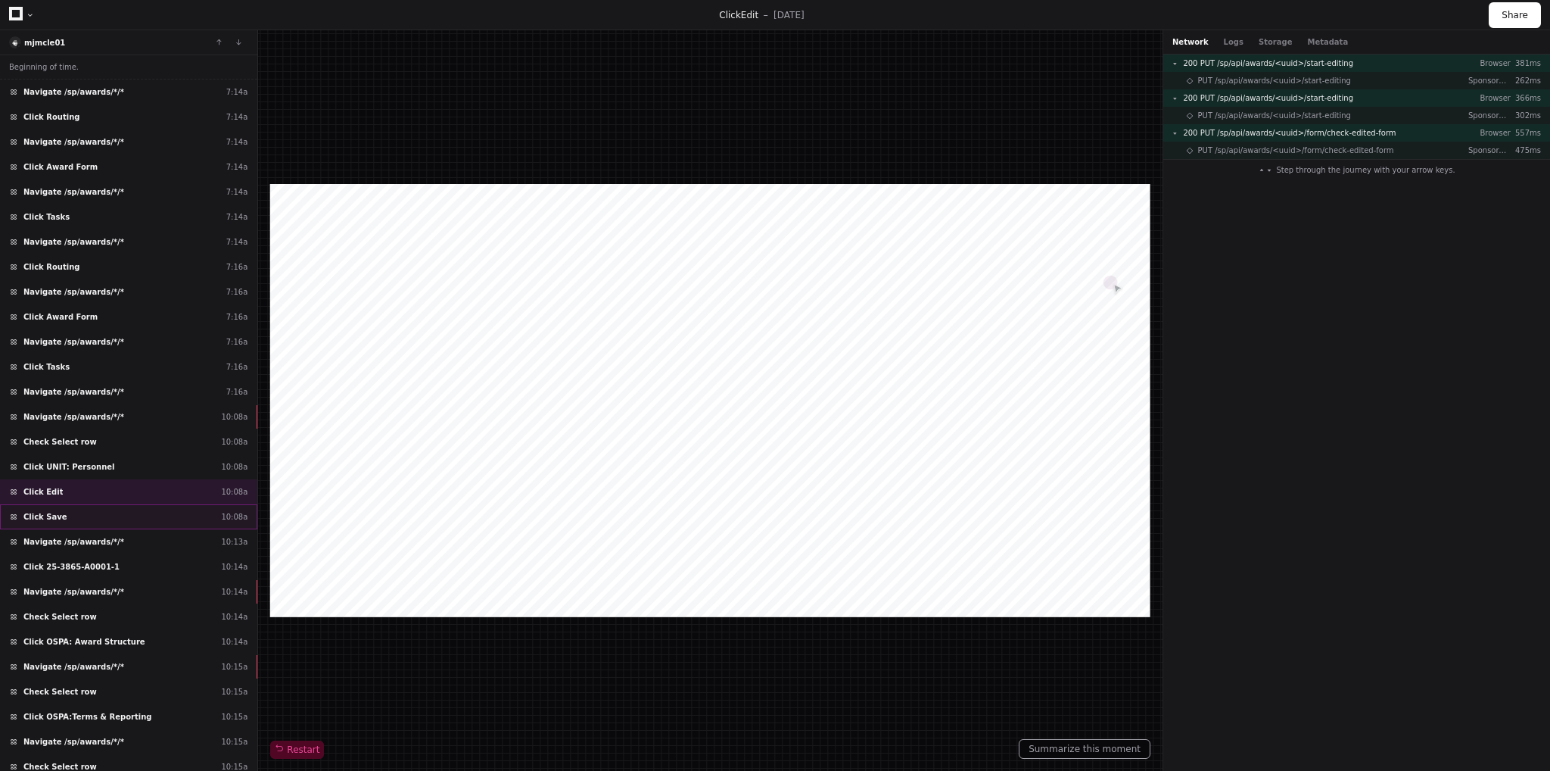
click at [59, 513] on div "Click Save 10:08a" at bounding box center [128, 516] width 257 height 25
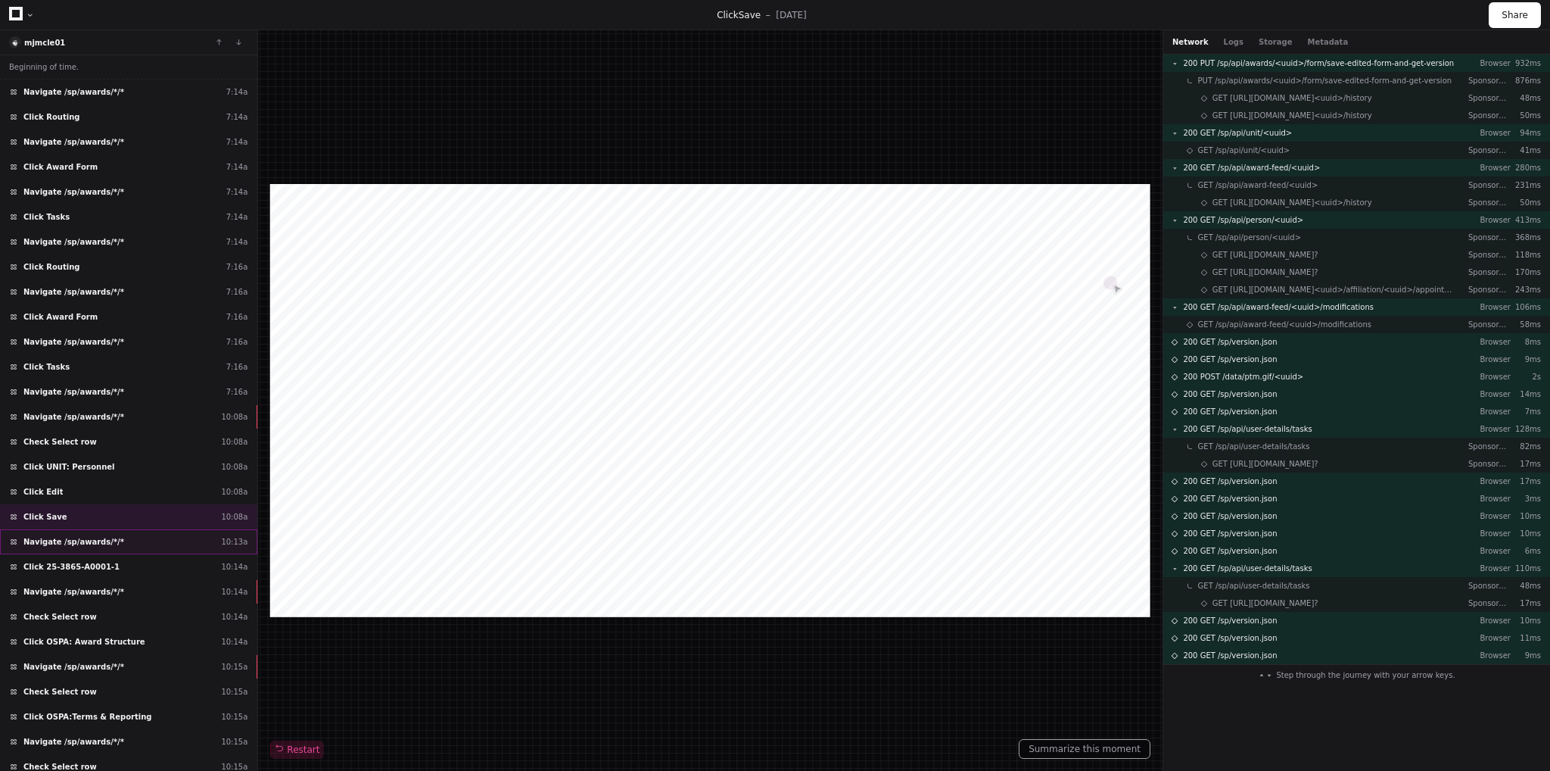
click at [69, 536] on span "Navigate /sp/awards/*/*" at bounding box center [73, 541] width 101 height 11
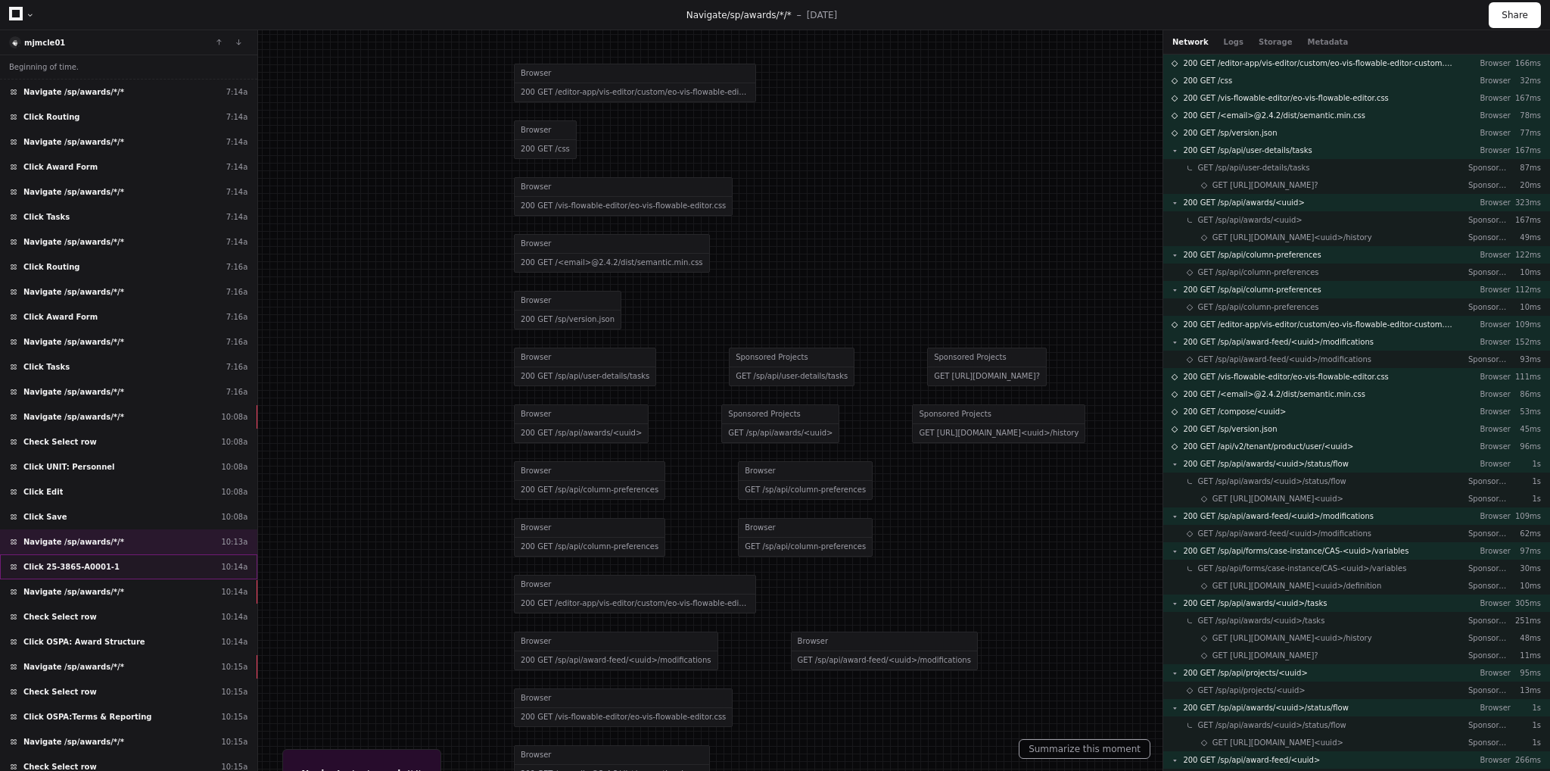
click at [81, 561] on span "Click 25-3865-A0001-1" at bounding box center [71, 566] width 96 height 11
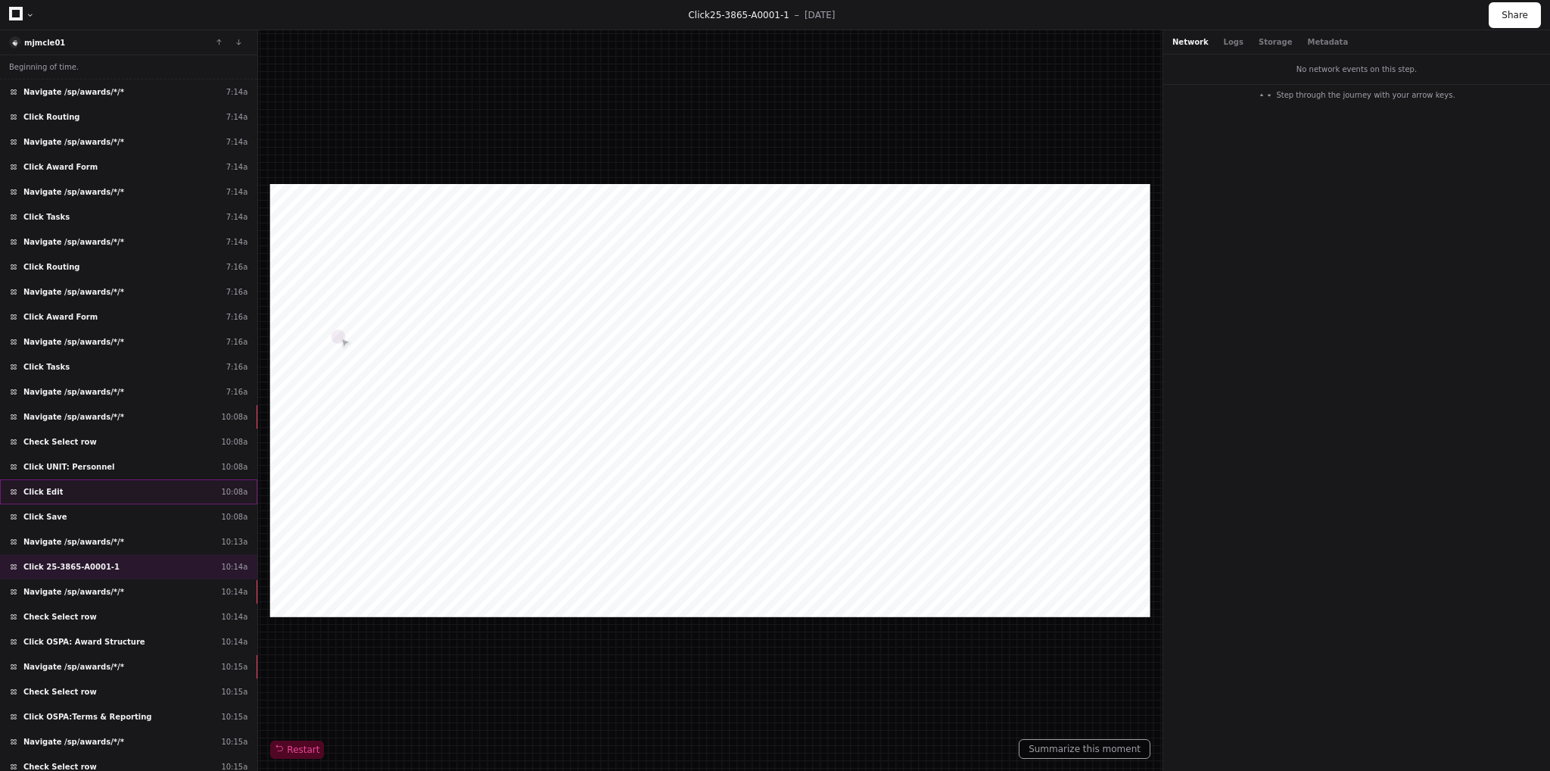
click at [67, 488] on div "Click Edit 10:08a" at bounding box center [128, 491] width 257 height 25
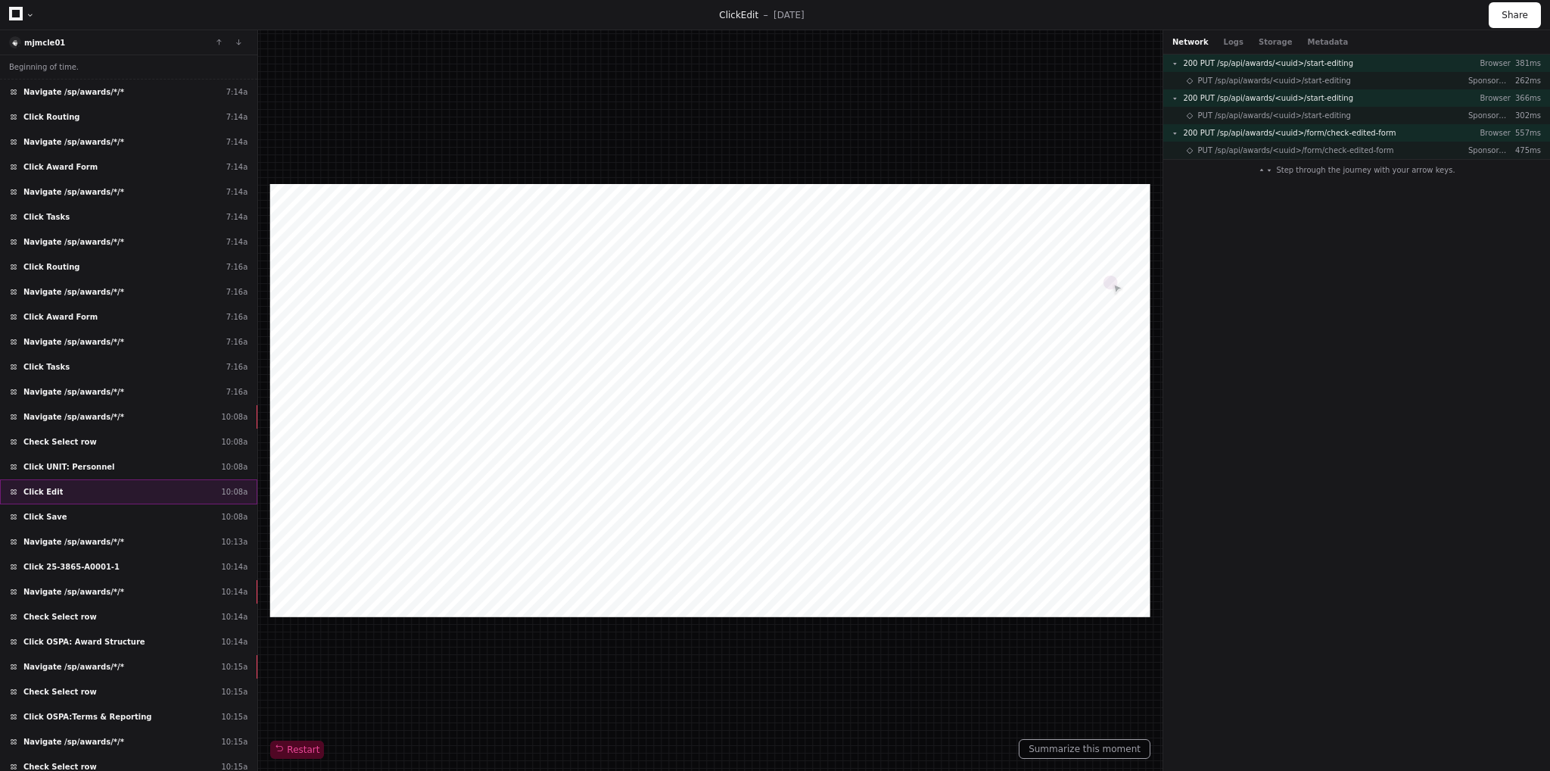
click at [86, 485] on div "Click Edit 10:08a" at bounding box center [128, 491] width 257 height 25
click at [62, 516] on div "Click Save 10:08a" at bounding box center [128, 516] width 257 height 25
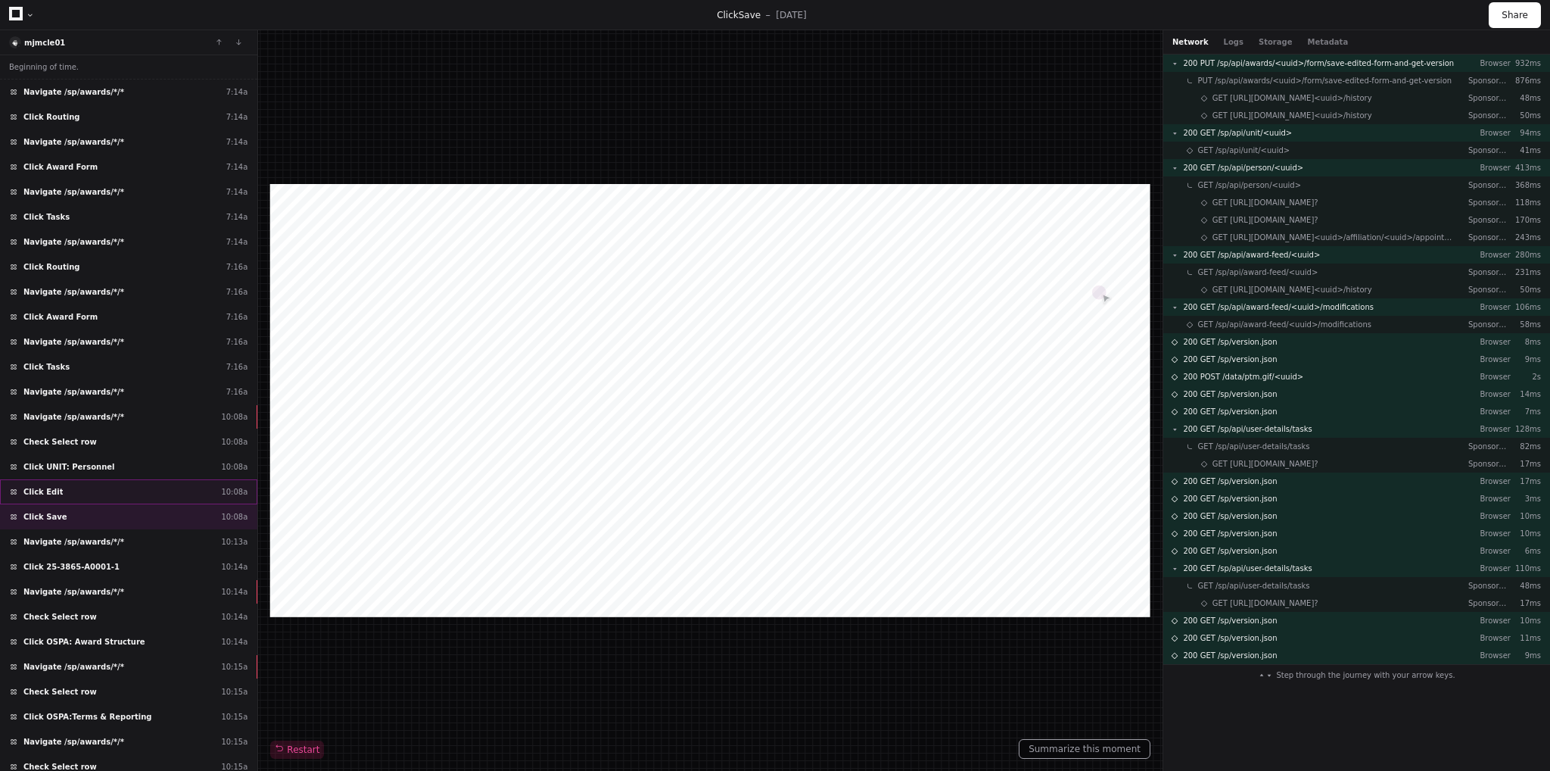
click at [64, 487] on div "Click Edit 10:08a" at bounding box center [128, 491] width 257 height 25
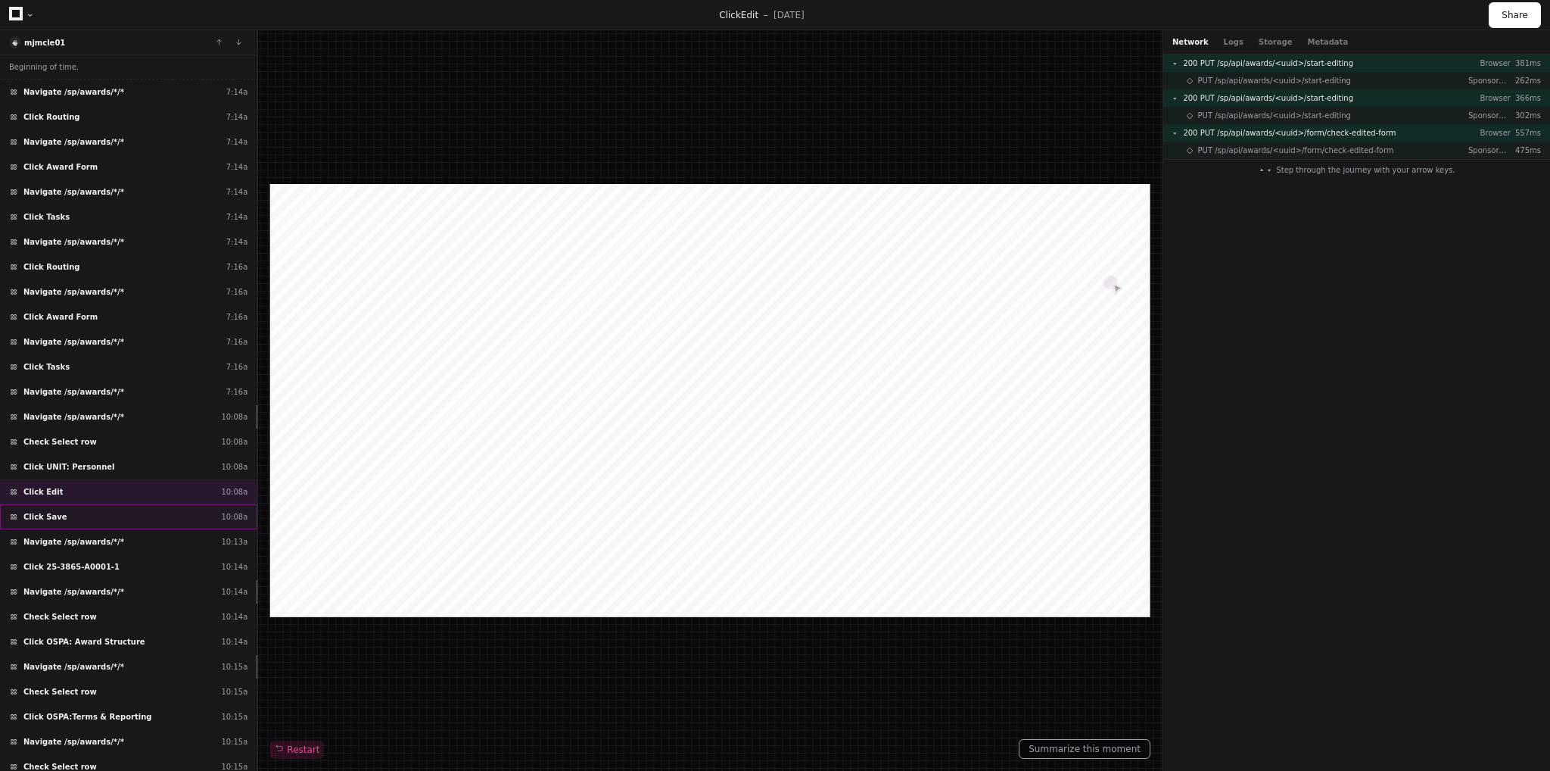
click at [114, 509] on div "Click Save 10:08a" at bounding box center [128, 516] width 257 height 25
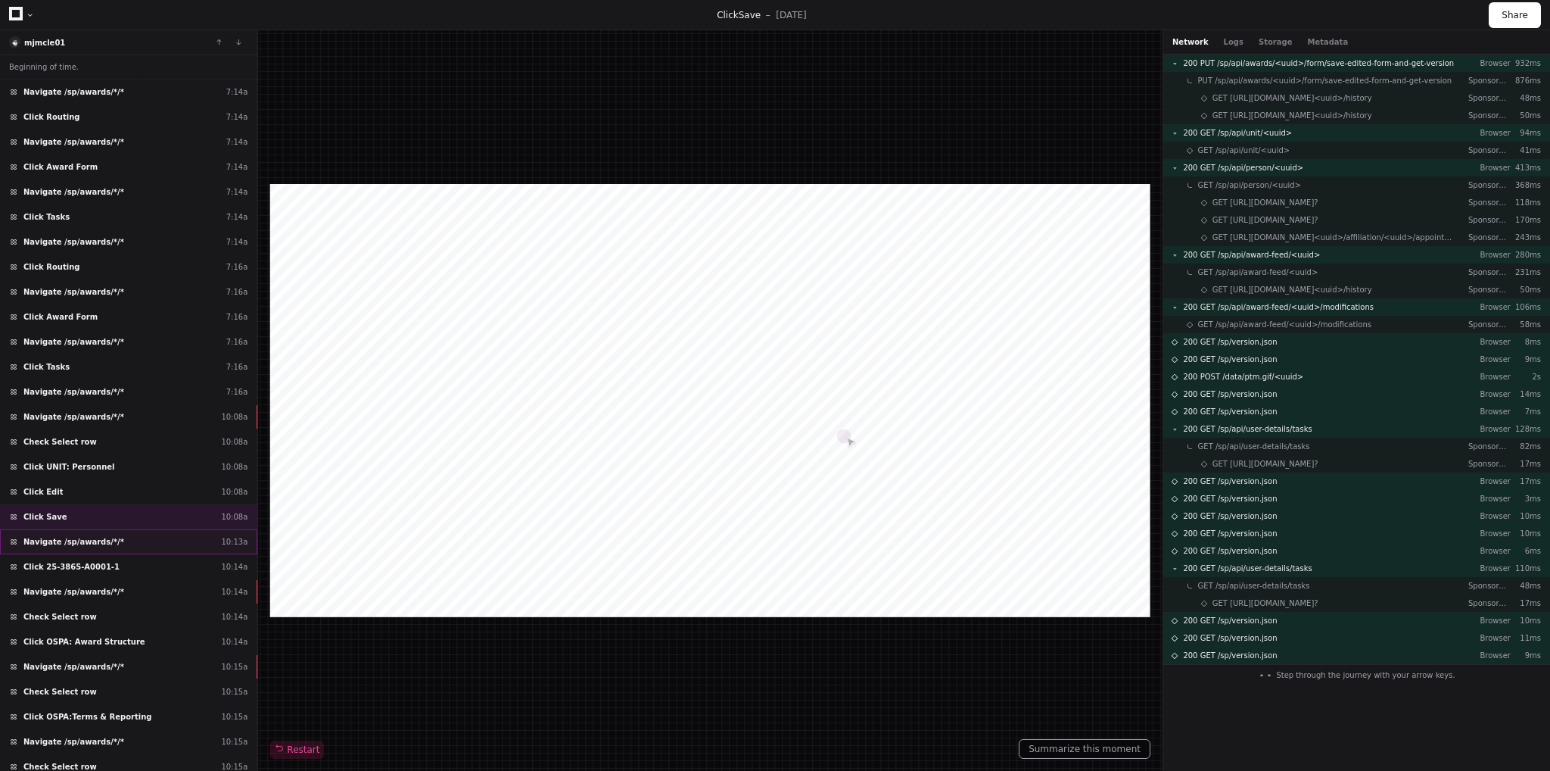
click at [103, 536] on span "Navigate /sp/awards/*/*" at bounding box center [73, 541] width 101 height 11
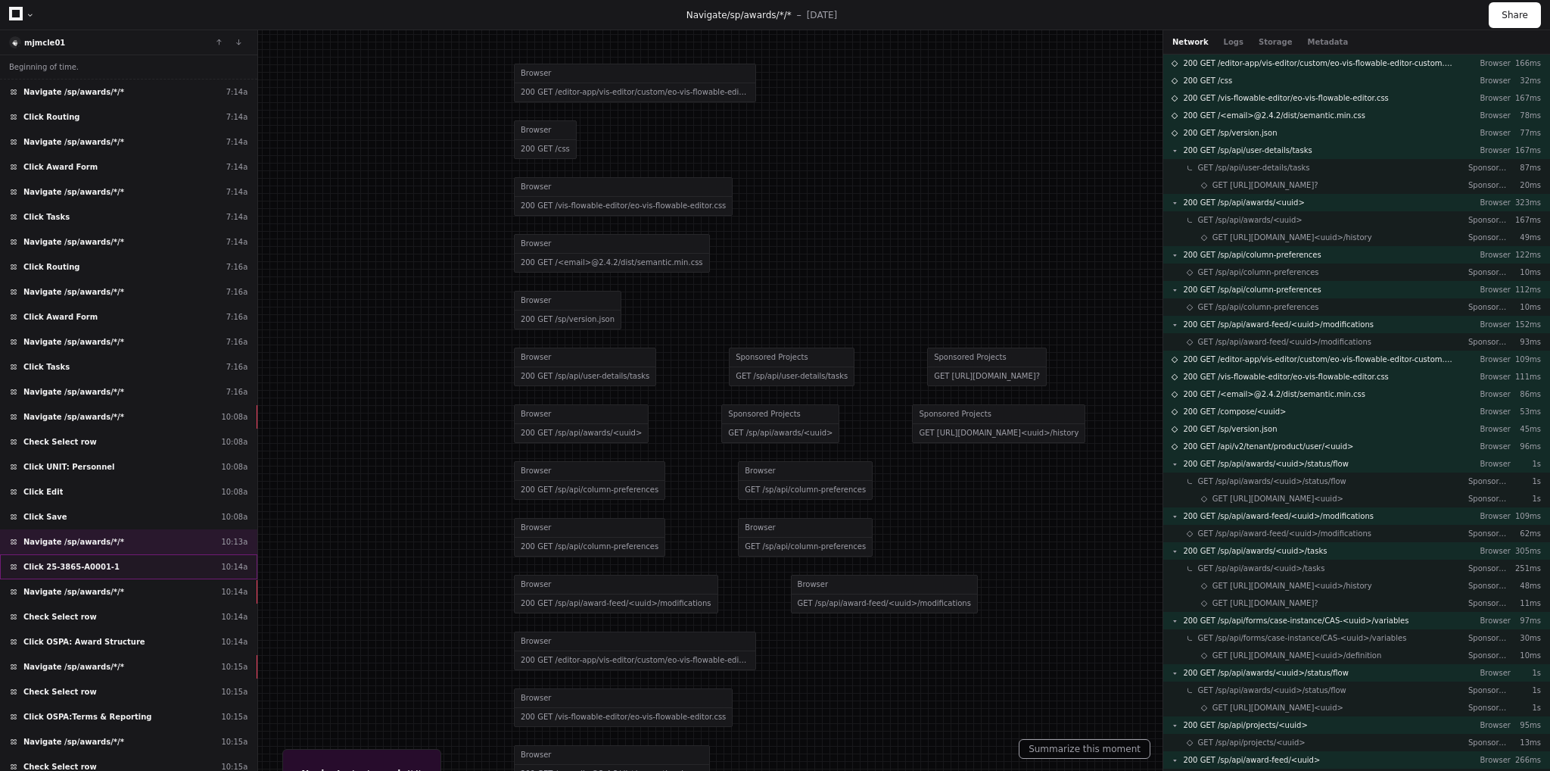
click at [92, 561] on span "Click 25-3865-A0001-1" at bounding box center [71, 566] width 96 height 11
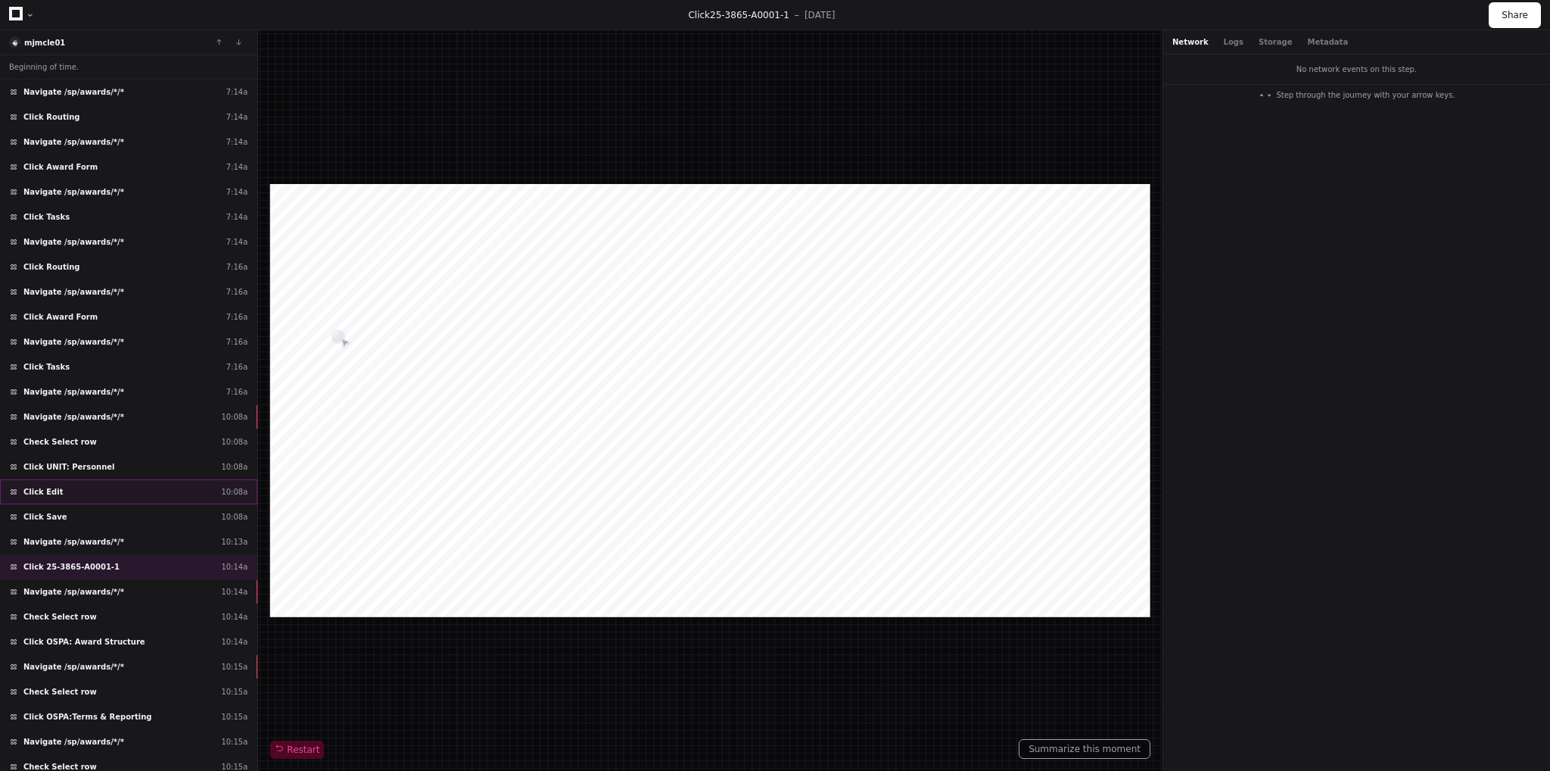
click at [149, 488] on div "Click Edit 10:08a" at bounding box center [128, 491] width 257 height 25
